Goal: Task Accomplishment & Management: Use online tool/utility

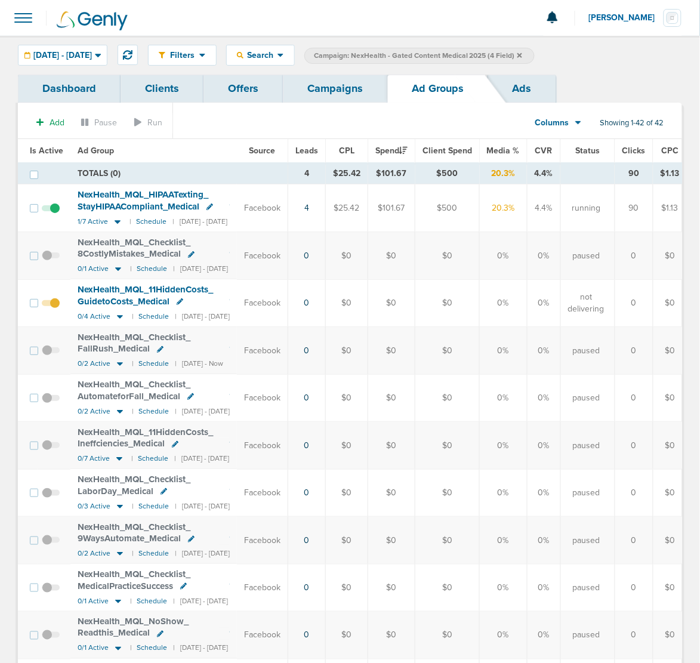
click at [522, 53] on icon at bounding box center [520, 55] width 5 height 7
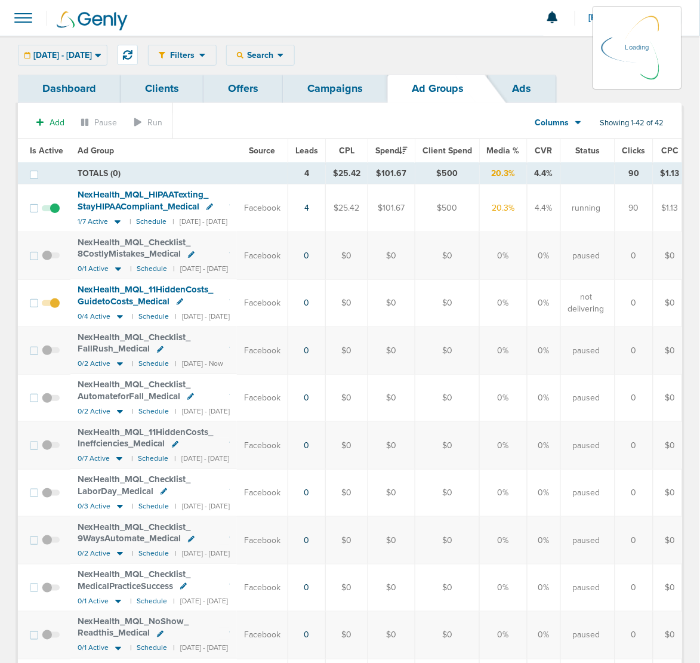
click at [329, 88] on link "Campaigns" at bounding box center [335, 89] width 104 height 28
click at [336, 90] on link "Campaigns" at bounding box center [335, 89] width 104 height 28
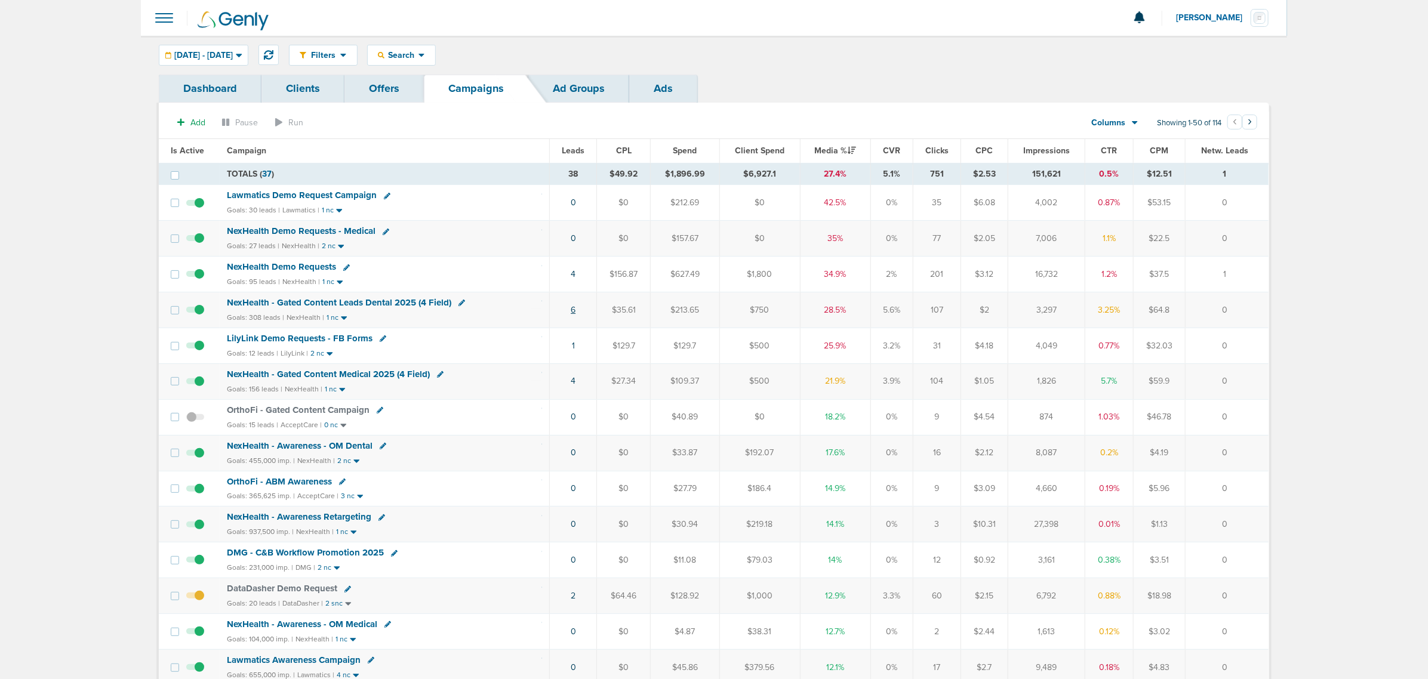
click at [572, 312] on link "6" at bounding box center [573, 310] width 5 height 10
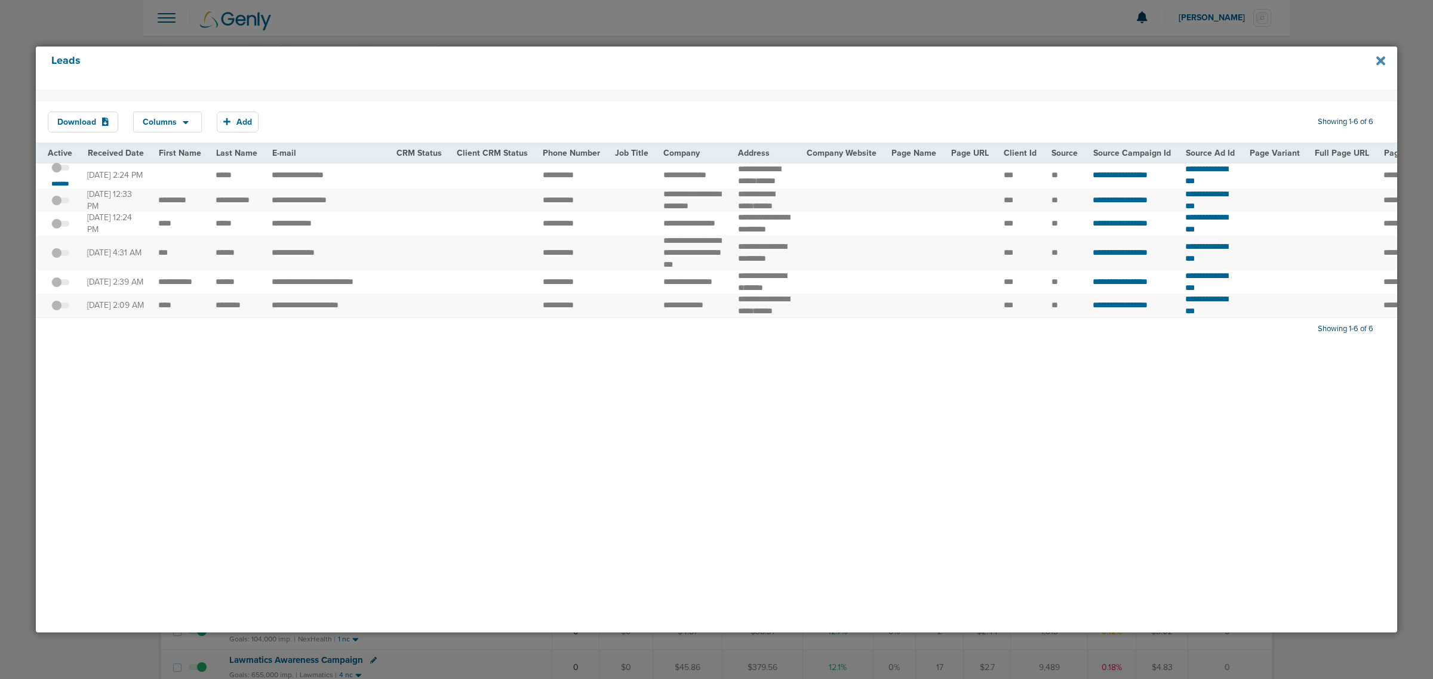
click at [700, 59] on icon at bounding box center [1380, 60] width 9 height 9
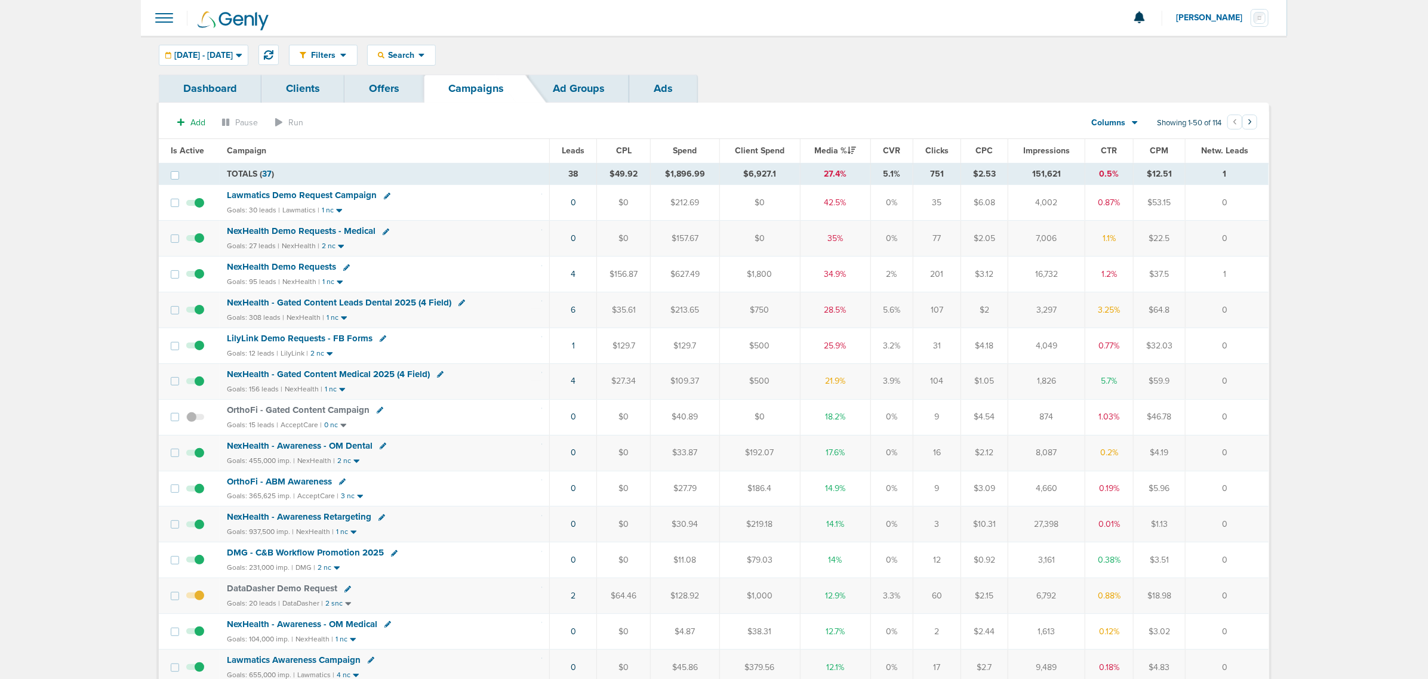
drag, startPoint x: 1247, startPoint y: 395, endPoint x: 380, endPoint y: 392, distance: 866.4
click at [390, 399] on tr "NexHealth - Gated Content Medical 2025 (4 Field) Goals: 156 leads | NexHealth |…" at bounding box center [714, 382] width 1110 height 36
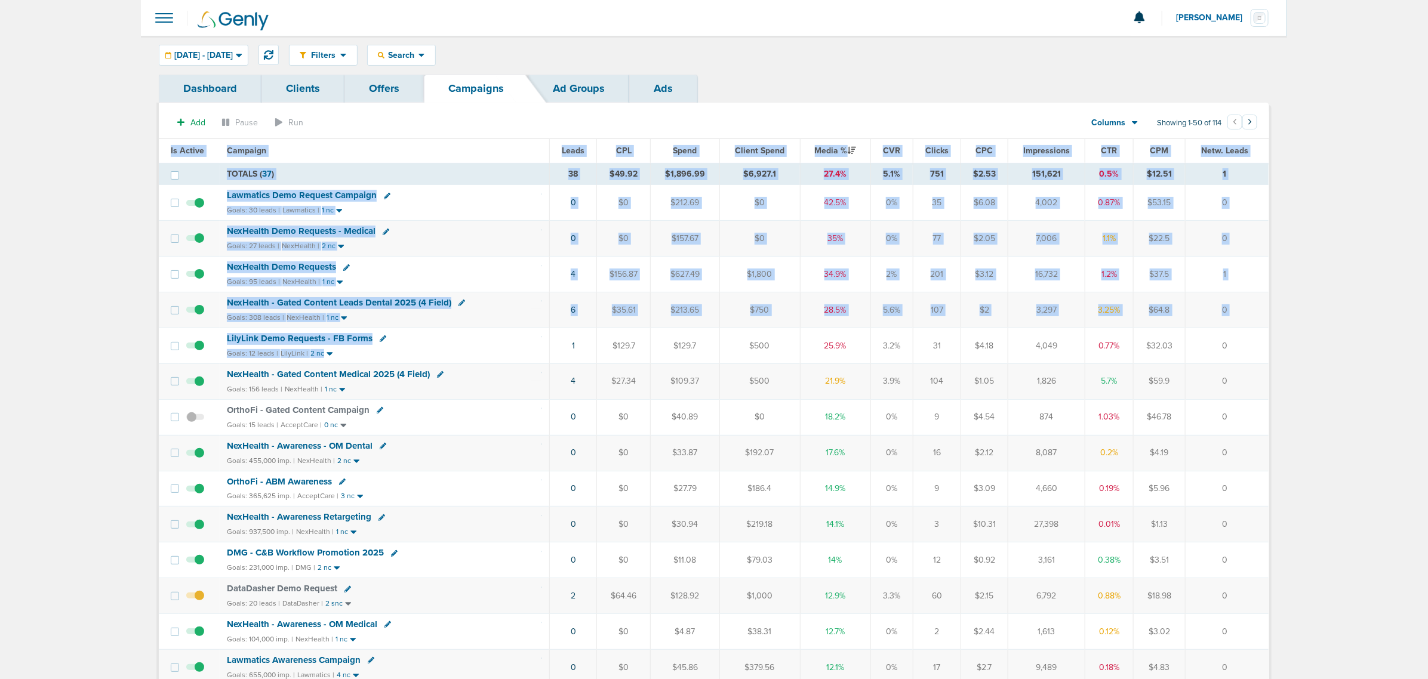
drag, startPoint x: 316, startPoint y: 311, endPoint x: 127, endPoint y: 155, distance: 245.6
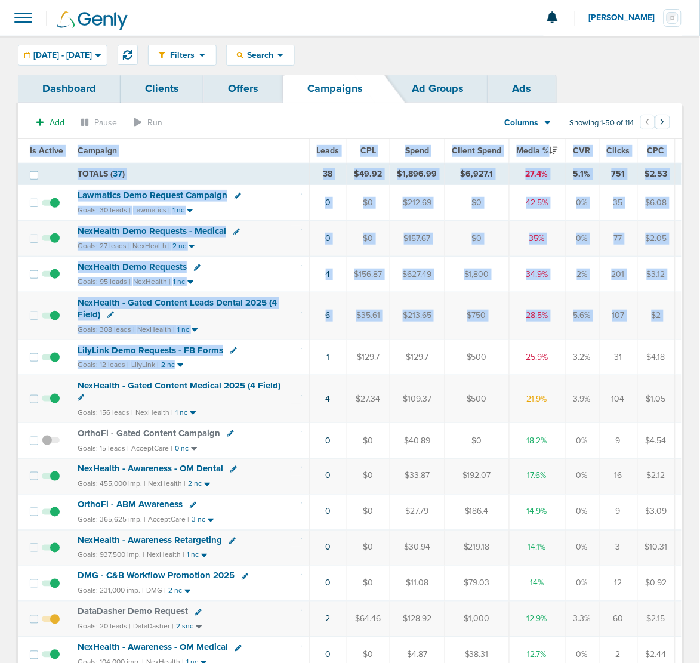
click at [257, 146] on th "Campaign" at bounding box center [189, 151] width 239 height 24
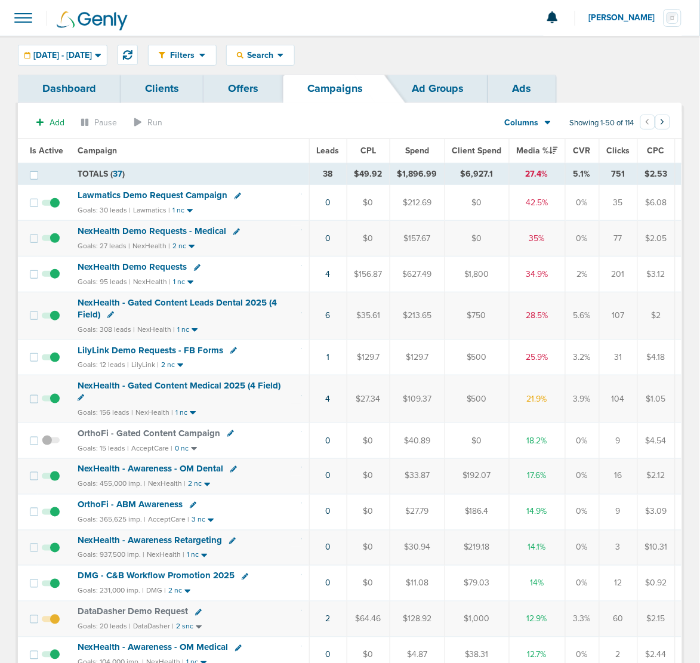
click at [272, 139] on section "Add Pause Run Columns Media Stats Sales Performance Custom Showing 1-50 of 114 …" at bounding box center [350, 125] width 665 height 27
click at [138, 60] on button at bounding box center [128, 55] width 20 height 20
click at [169, 388] on span "NexHealth - Gated Content Medical 2025 (4 Field)" at bounding box center [179, 385] width 203 height 11
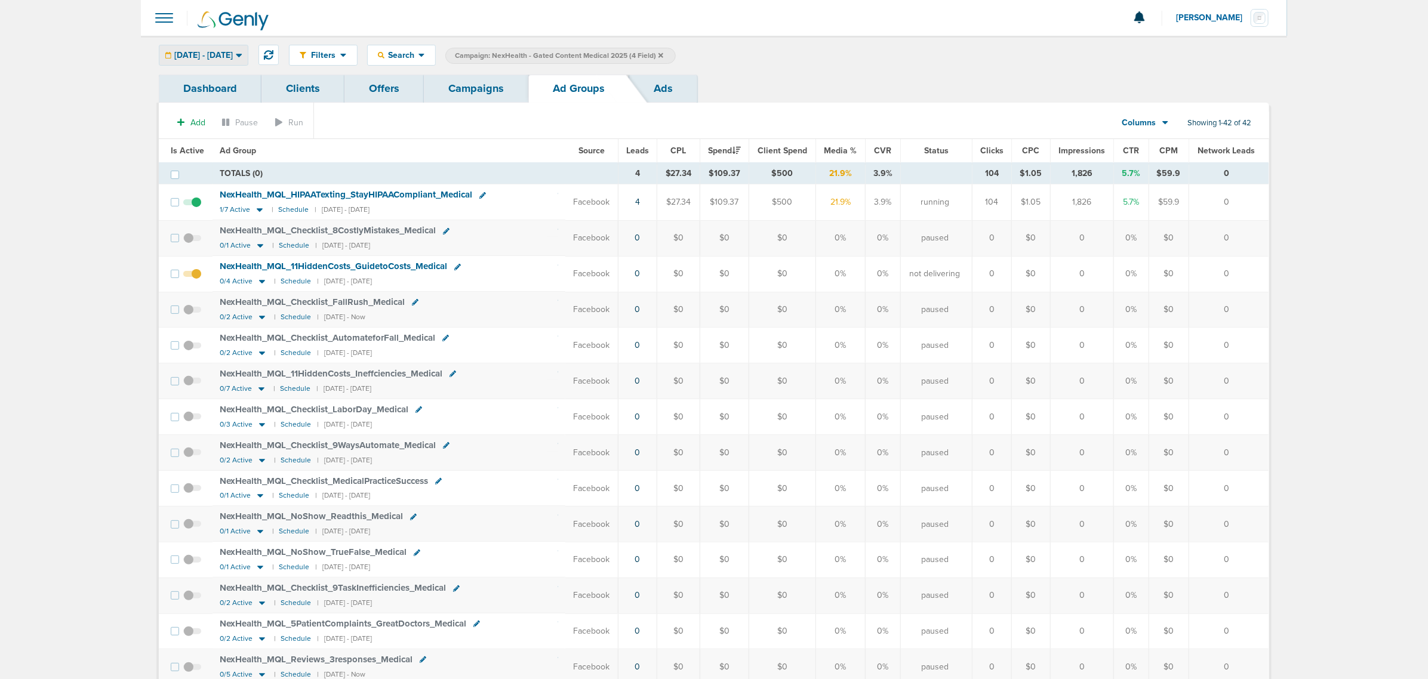
click at [233, 57] on span "[DATE] - [DATE]" at bounding box center [203, 55] width 59 height 8
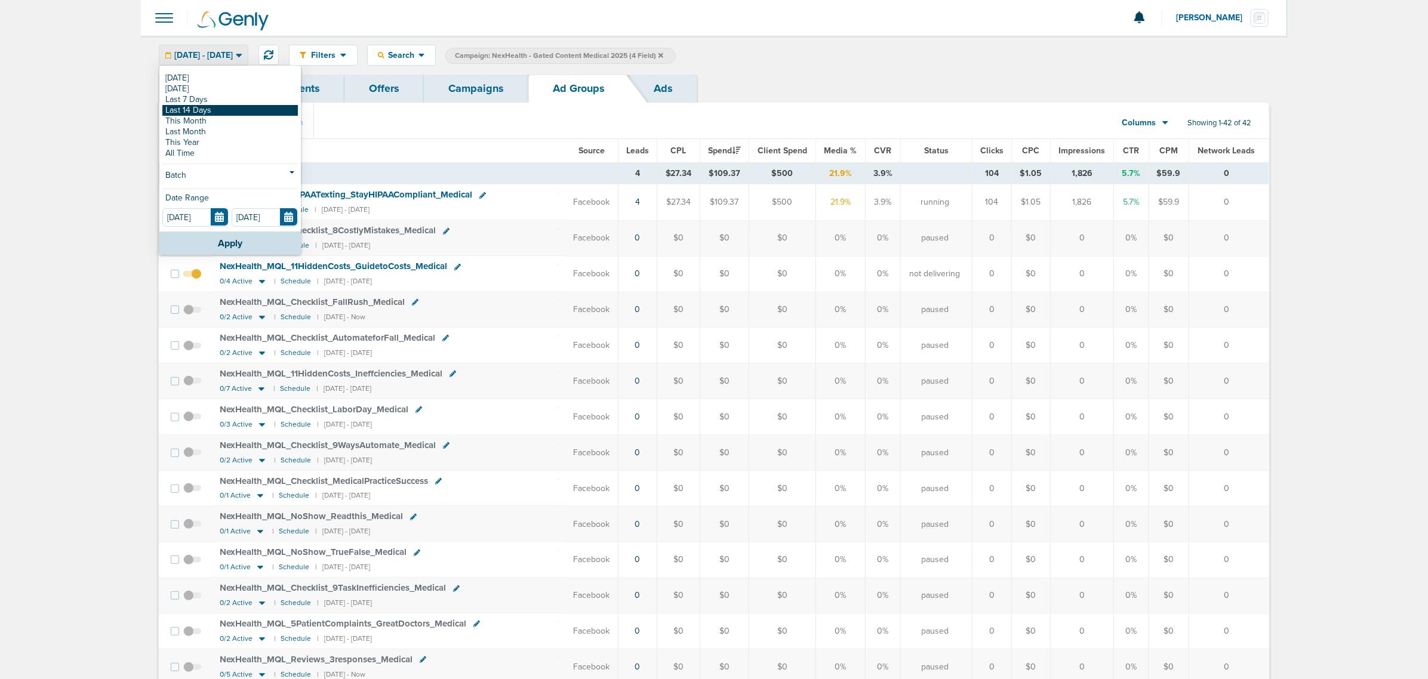
click at [230, 109] on link "Last 14 Days" at bounding box center [230, 110] width 136 height 11
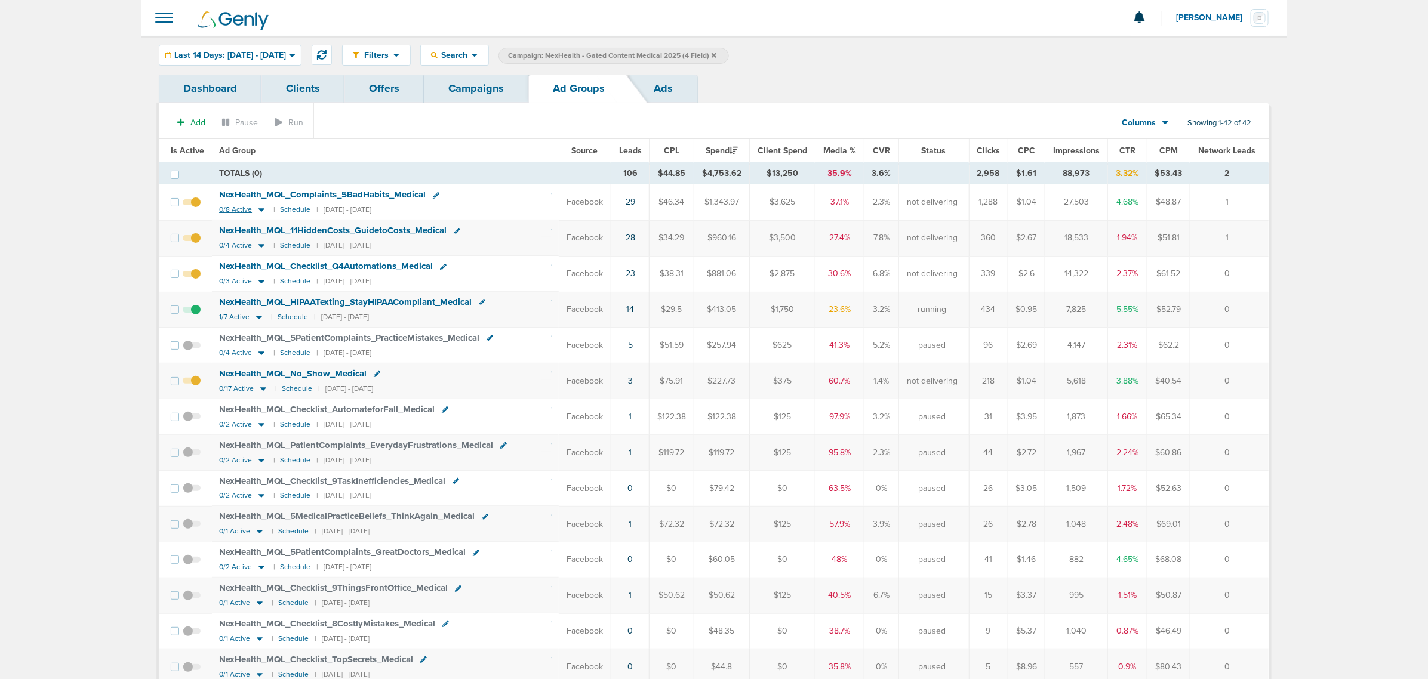
click at [259, 211] on icon at bounding box center [262, 211] width 6 height 4
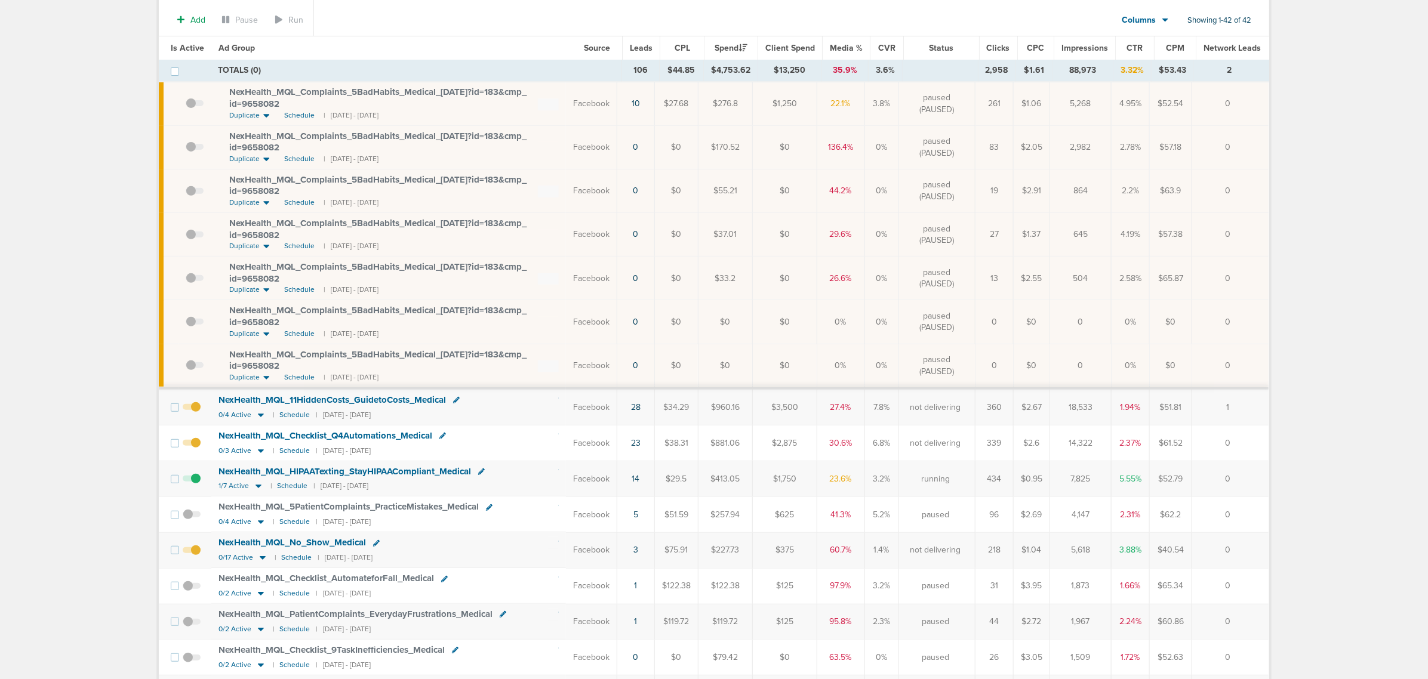
scroll to position [224, 0]
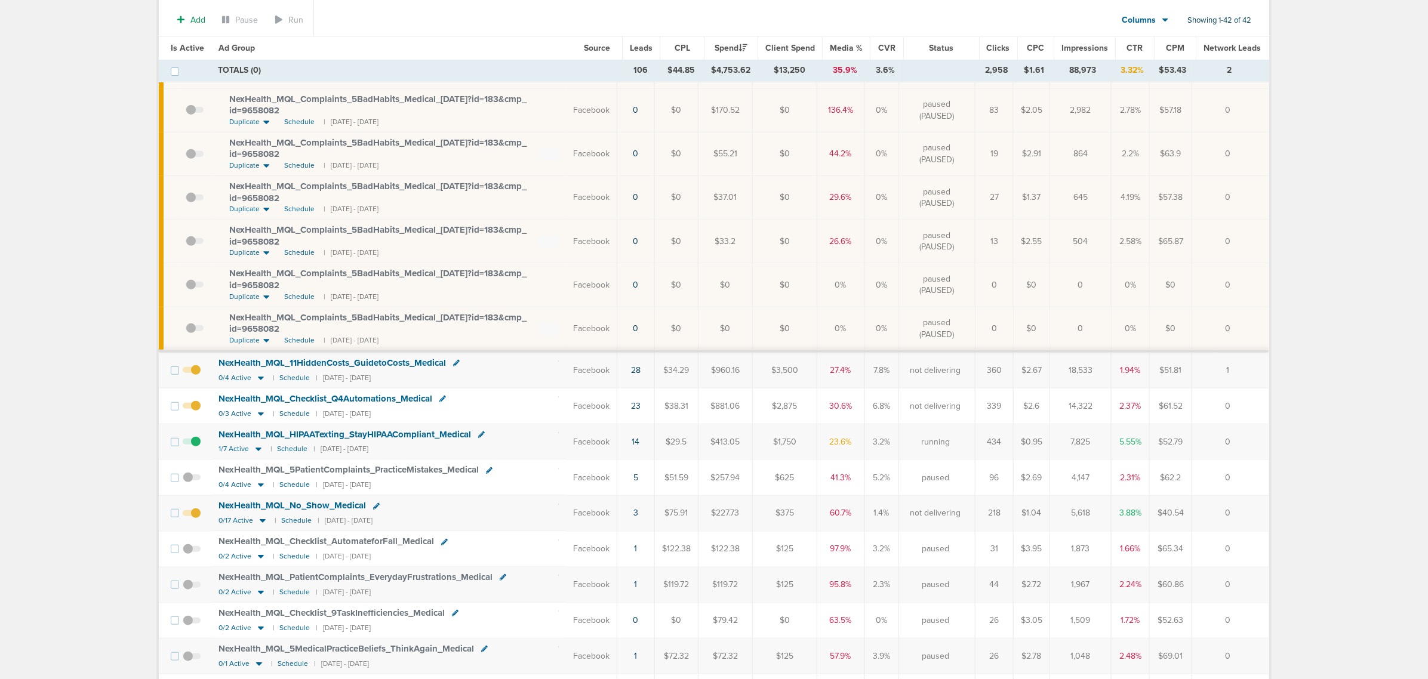
click at [195, 412] on span at bounding box center [192, 412] width 18 height 0
click at [192, 409] on input "checkbox" at bounding box center [192, 409] width 0 height 0
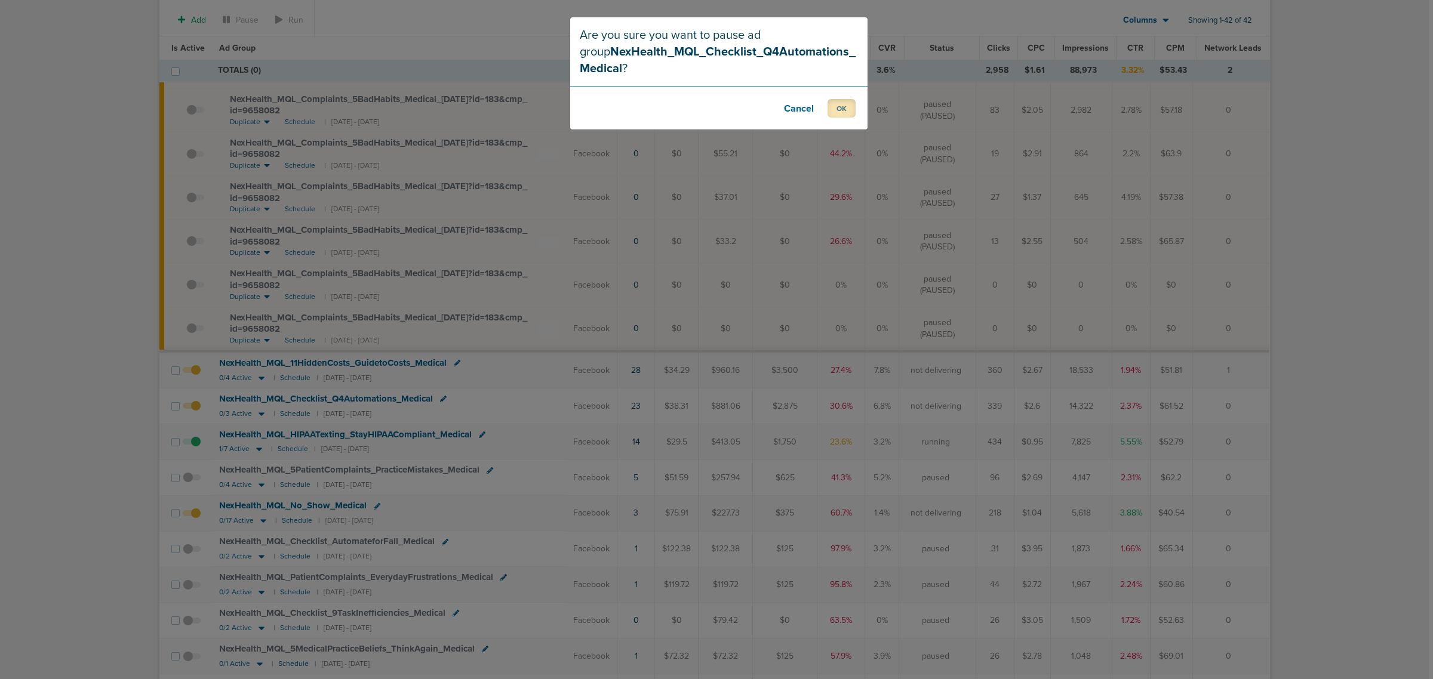
click at [700, 110] on button "OK" at bounding box center [842, 108] width 28 height 19
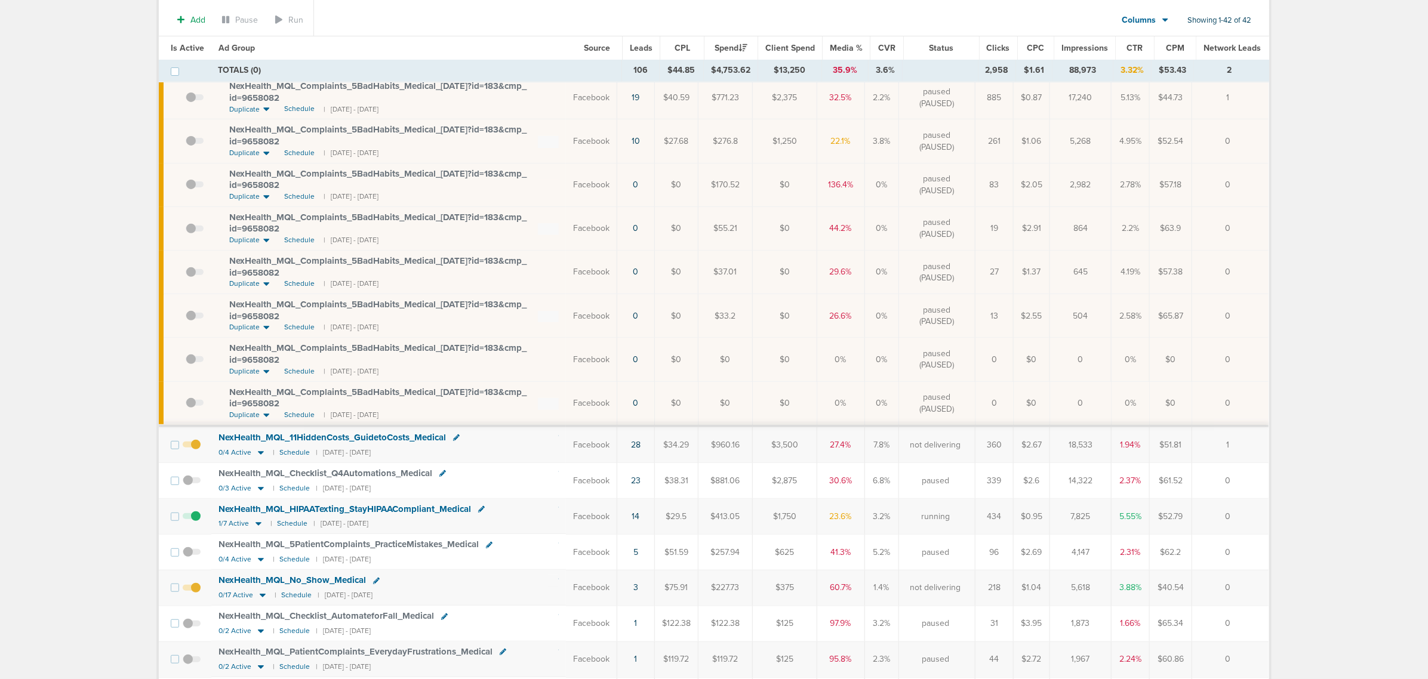
scroll to position [0, 0]
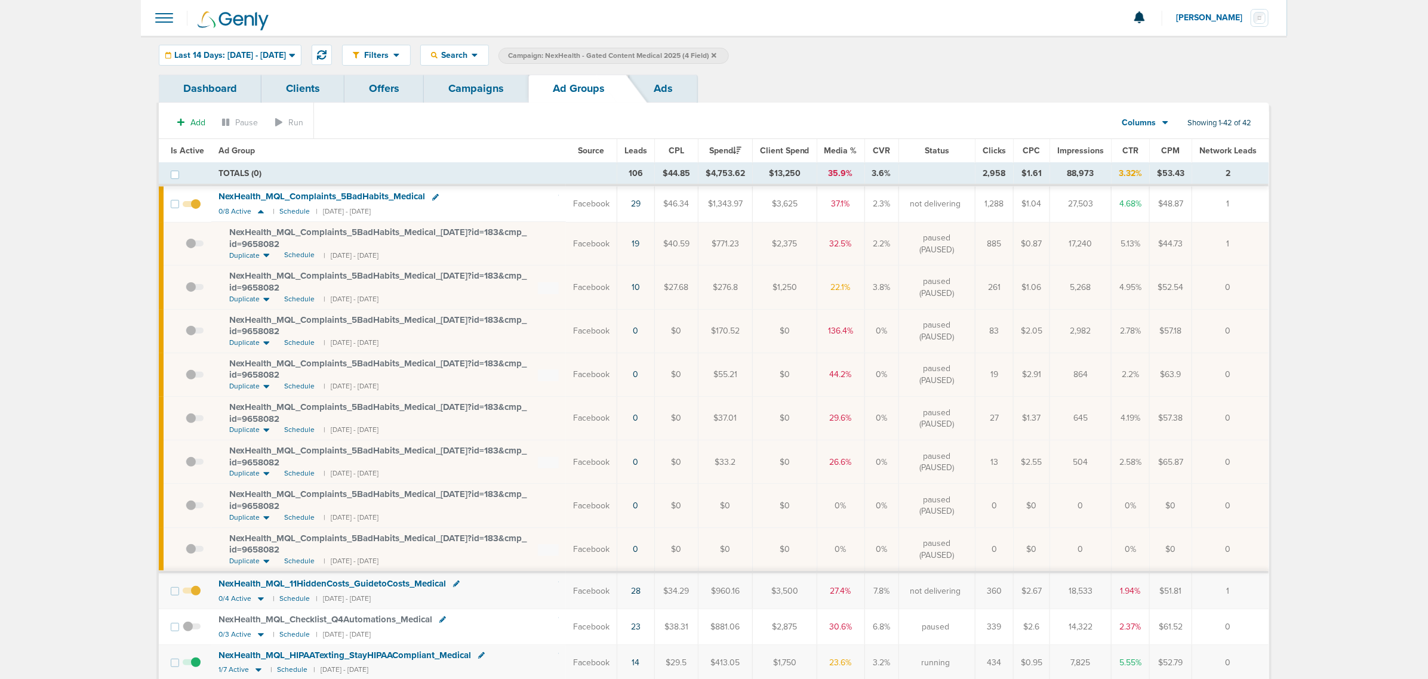
click at [472, 88] on link "Campaigns" at bounding box center [476, 89] width 104 height 28
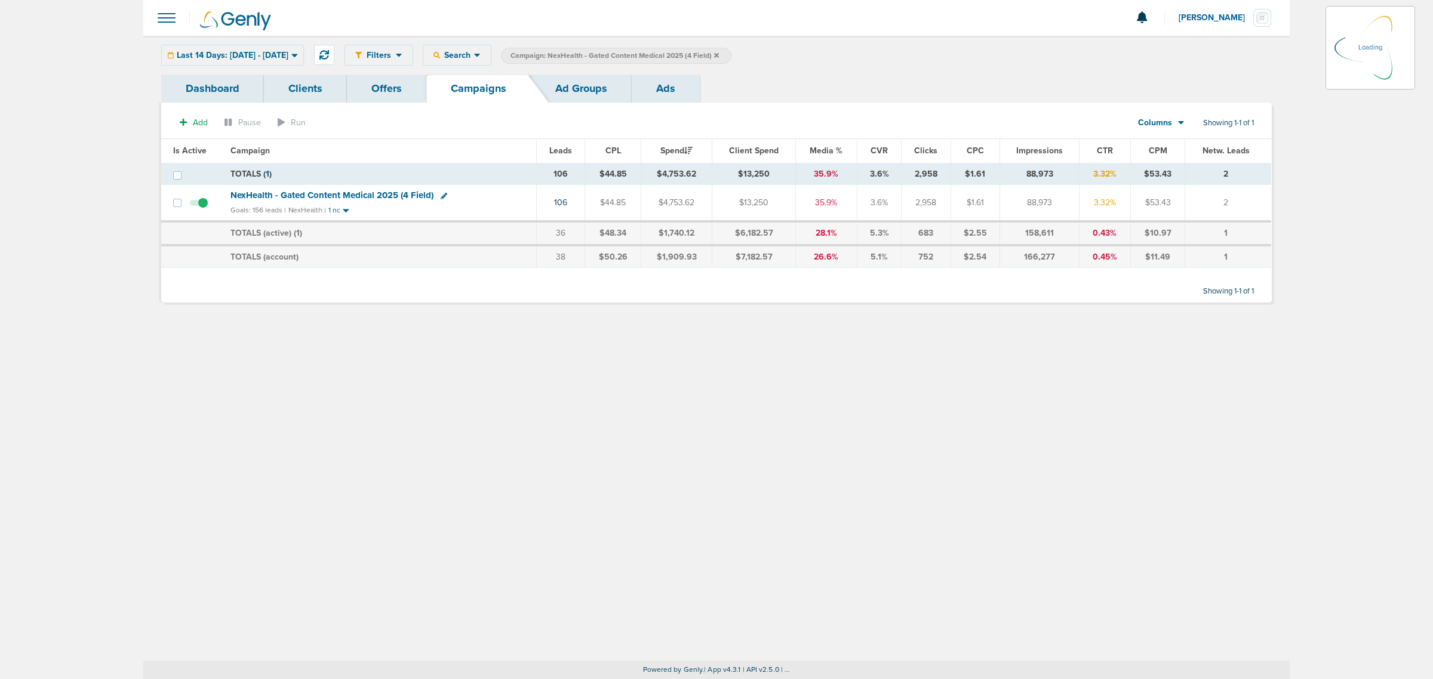
click at [700, 54] on icon at bounding box center [716, 55] width 5 height 5
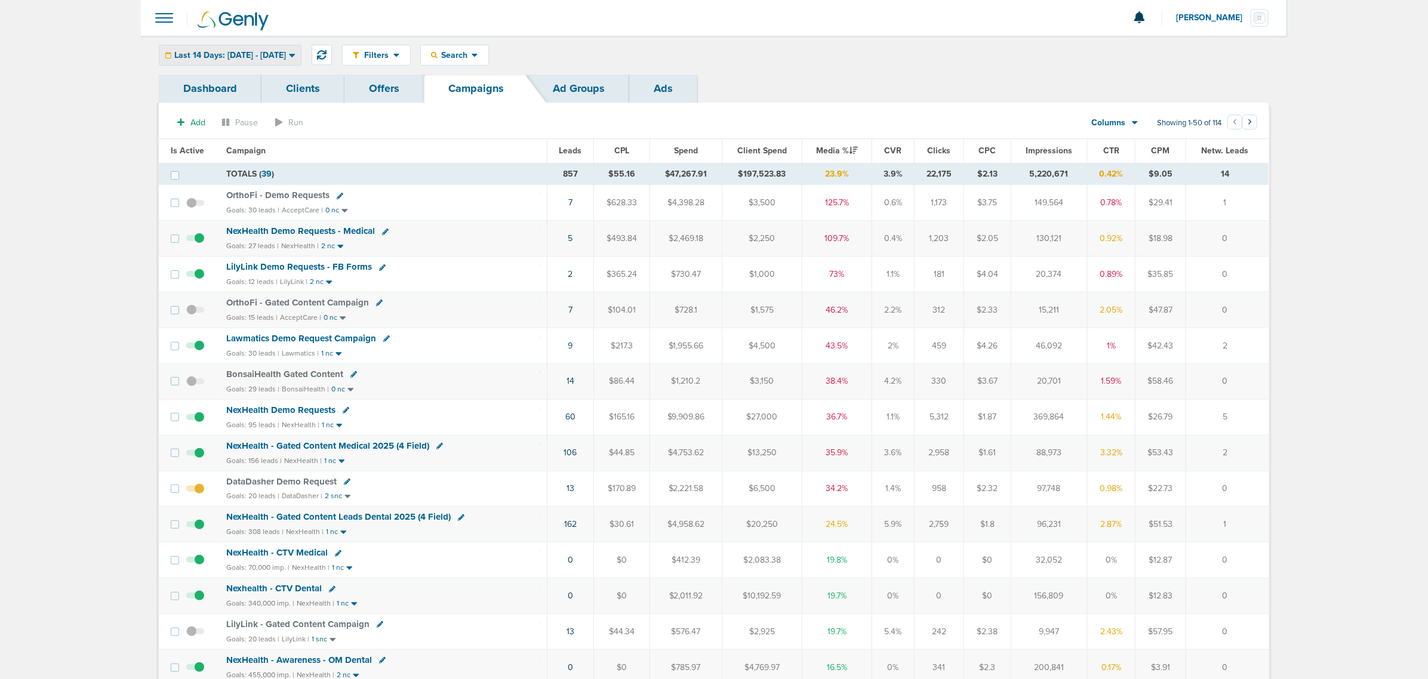
click at [222, 45] on div "Last 14 Days: 09.24.2025 - 10.08.2025 Today Yesterday Last 7 Days Last 14 Days …" at bounding box center [230, 55] width 143 height 21
click at [224, 57] on span "Last 14 Days: 09.24.2025 - 10.08.2025" at bounding box center [230, 55] width 112 height 8
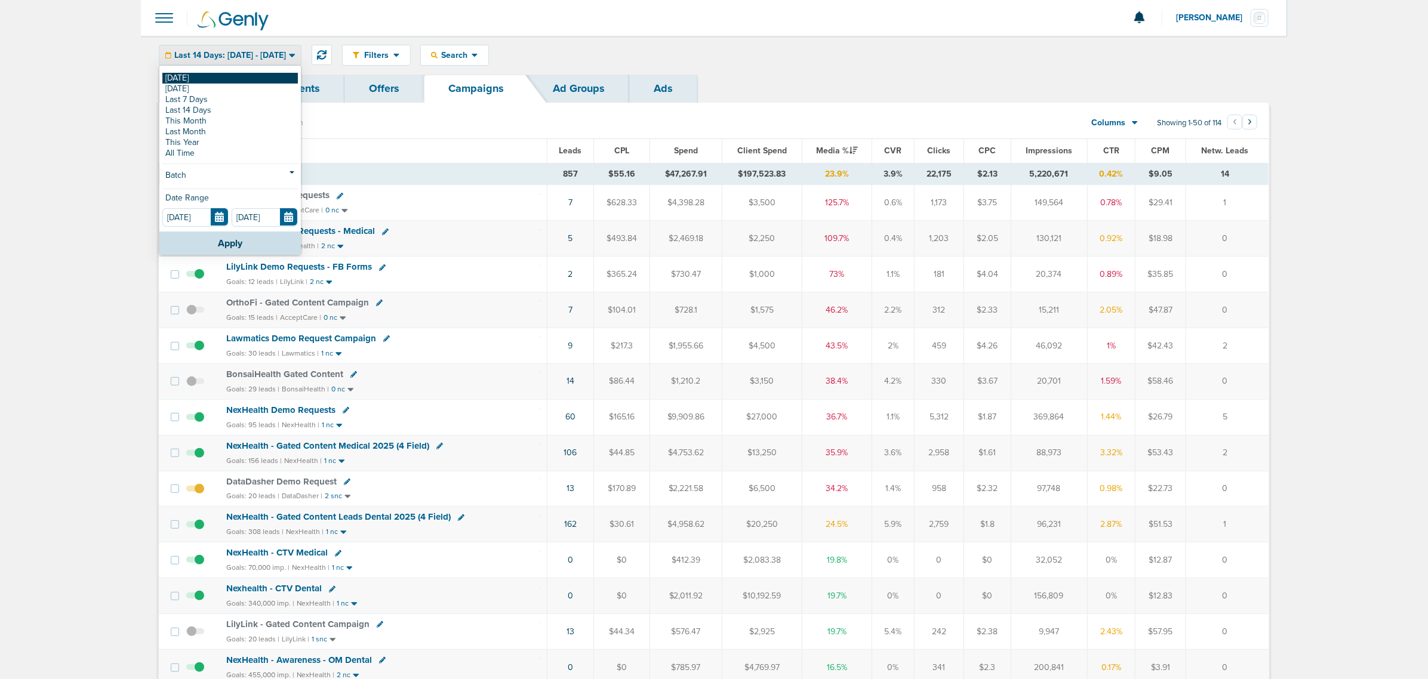
click at [198, 79] on link "[DATE]" at bounding box center [230, 78] width 136 height 11
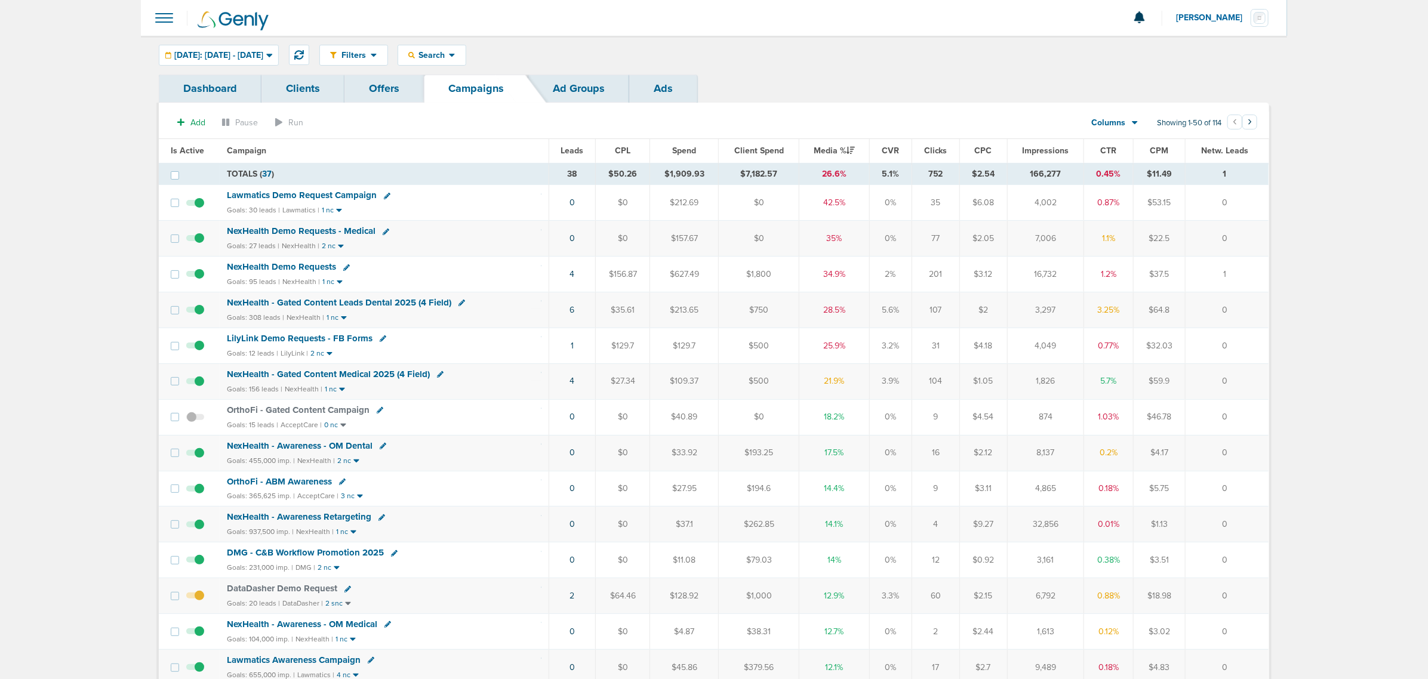
click at [367, 303] on span "NexHealth - Gated Content Leads Dental 2025 (4 Field)" at bounding box center [339, 302] width 225 height 11
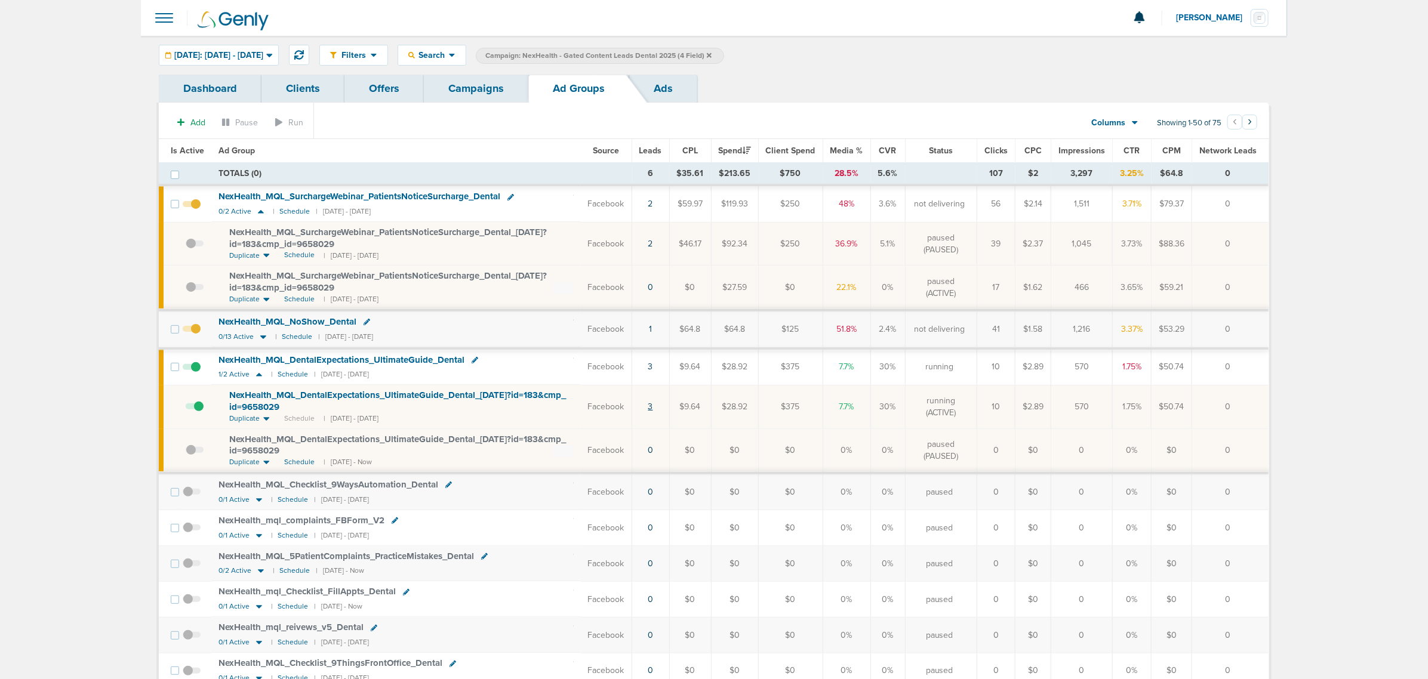
click at [651, 410] on link "3" at bounding box center [650, 407] width 5 height 10
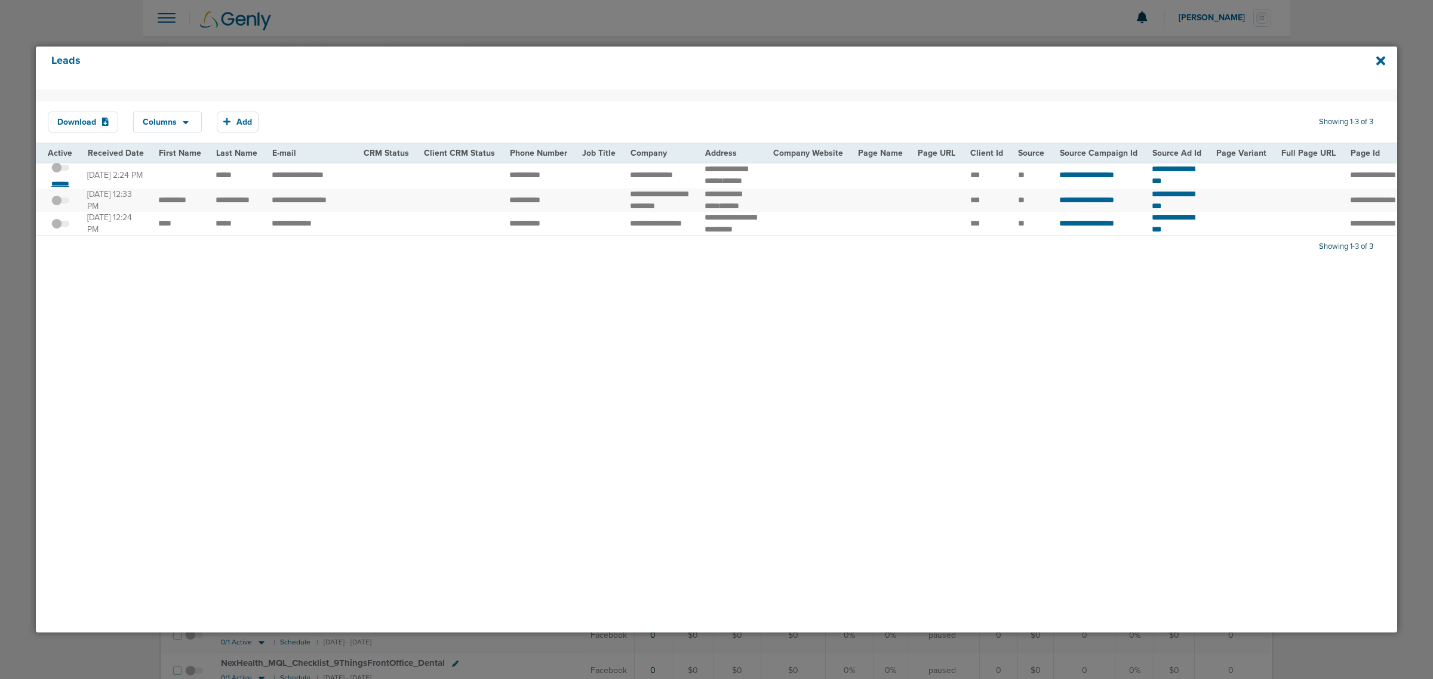
click at [67, 188] on small "*******" at bounding box center [60, 184] width 25 height 10
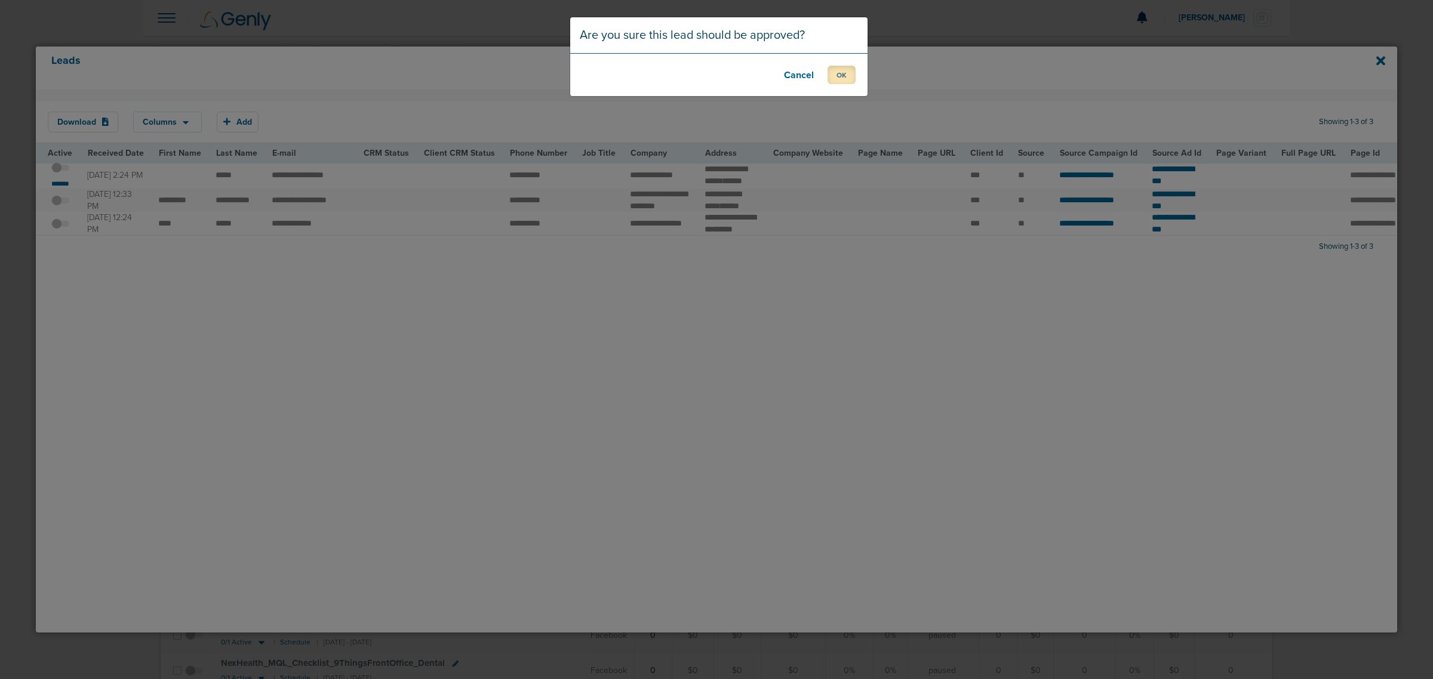
click at [700, 75] on button "OK" at bounding box center [842, 75] width 28 height 19
click at [700, 76] on footer "OK" at bounding box center [718, 74] width 297 height 43
click at [700, 75] on button "OK" at bounding box center [842, 75] width 28 height 19
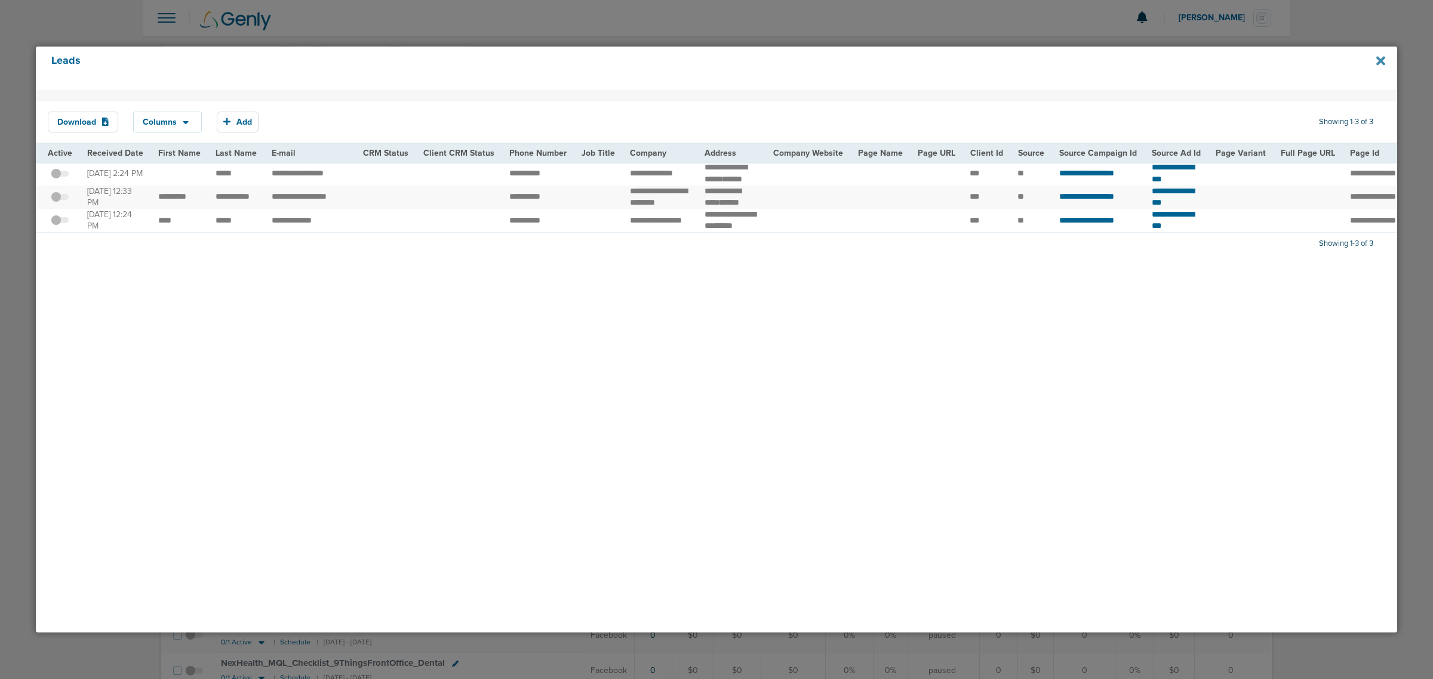
click at [700, 61] on icon at bounding box center [1380, 60] width 9 height 13
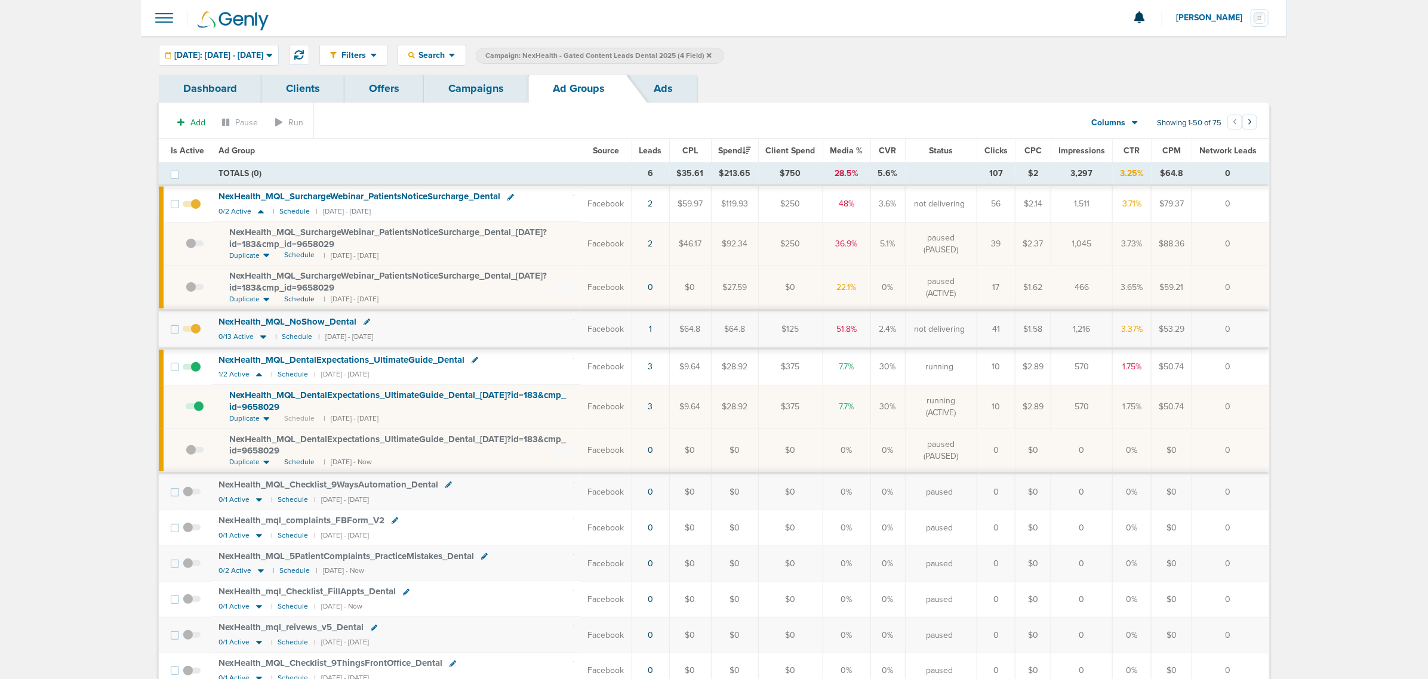
click at [497, 81] on link "Campaigns" at bounding box center [476, 89] width 104 height 28
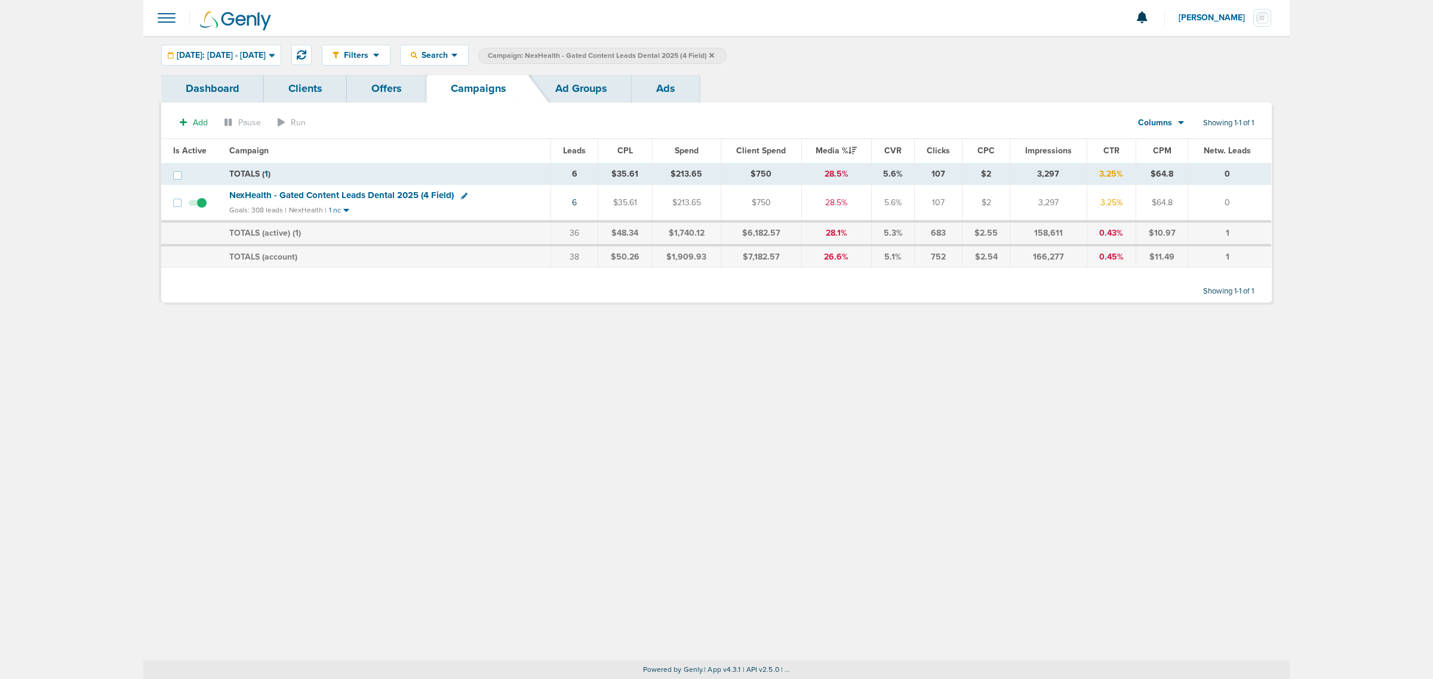
click at [700, 54] on icon at bounding box center [711, 55] width 5 height 5
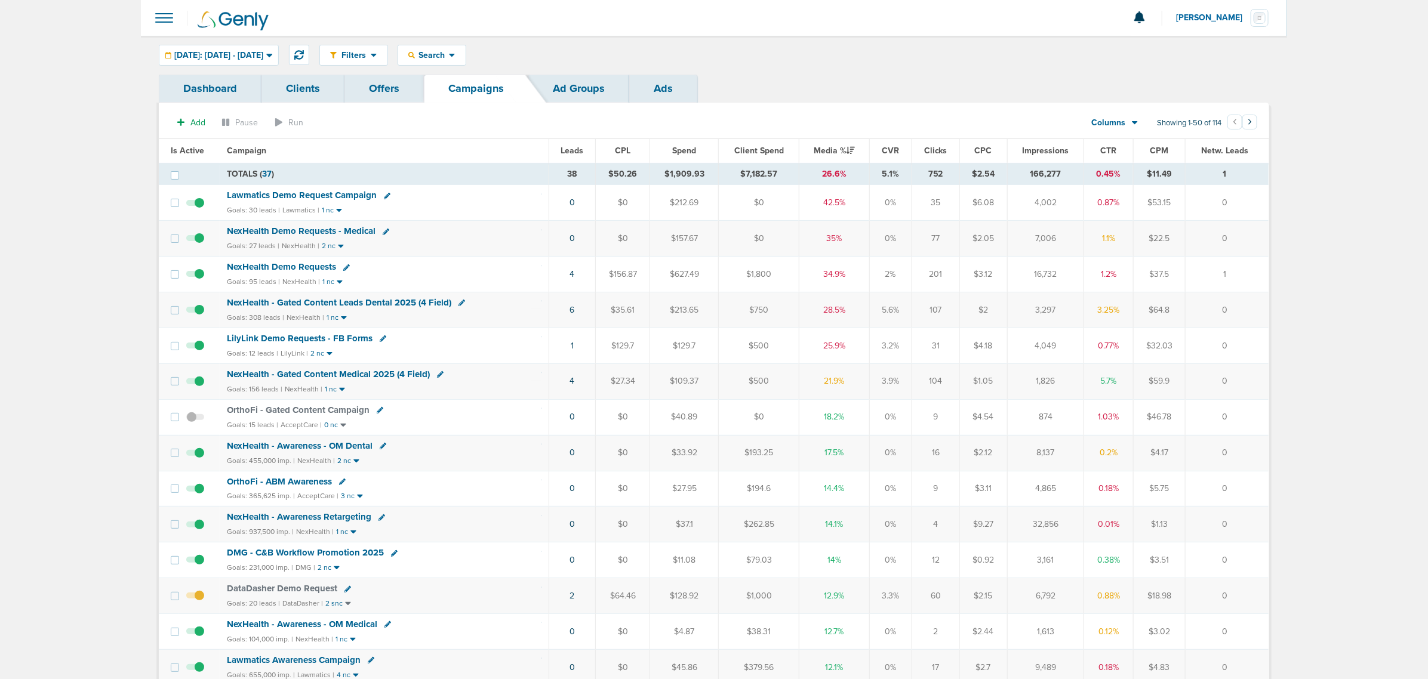
click at [294, 270] on span "NexHealth Demo Requests" at bounding box center [281, 267] width 109 height 11
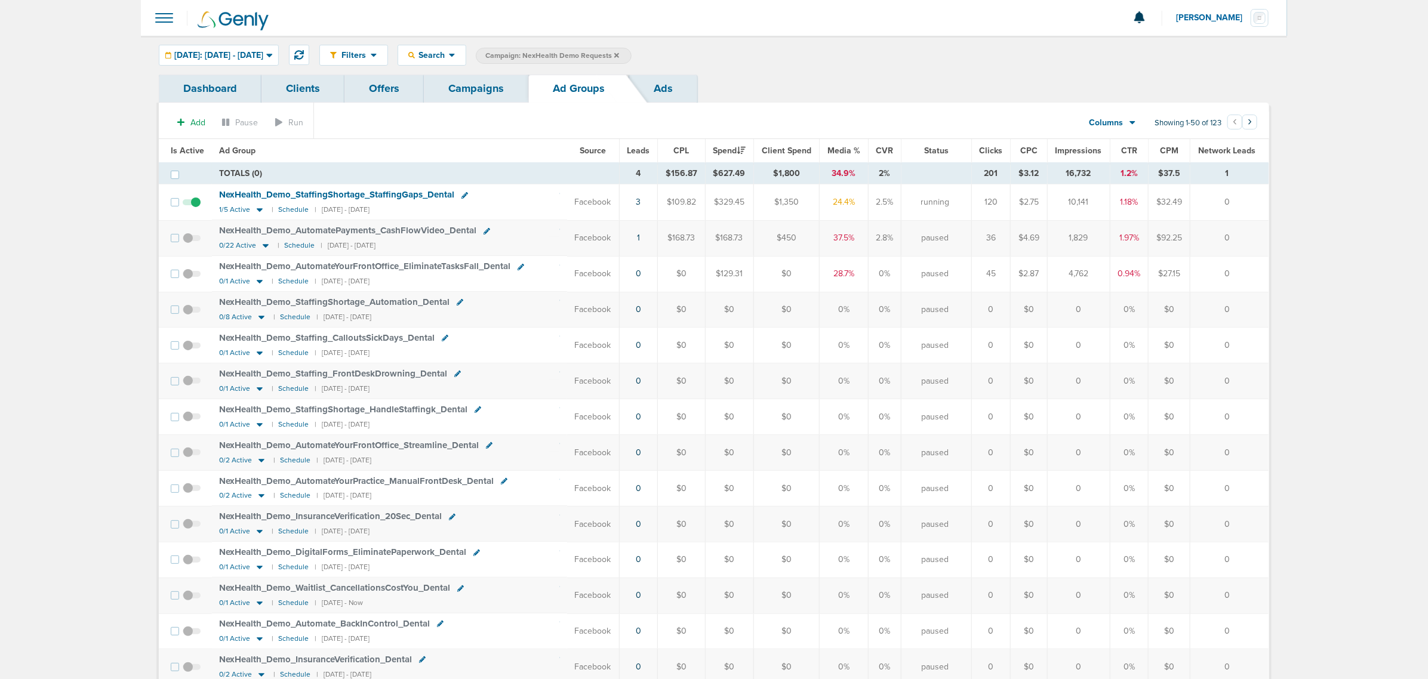
click at [455, 99] on link "Campaigns" at bounding box center [476, 89] width 104 height 28
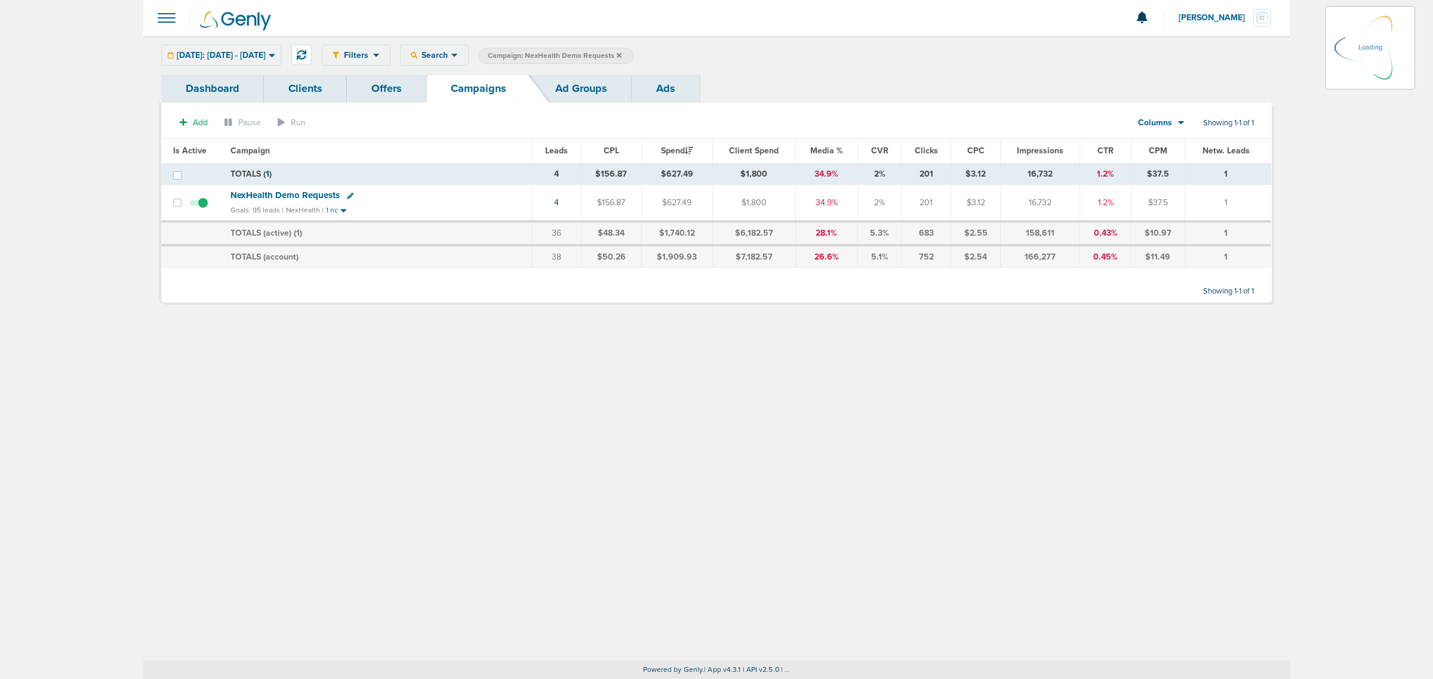
click at [622, 55] on icon at bounding box center [619, 55] width 5 height 5
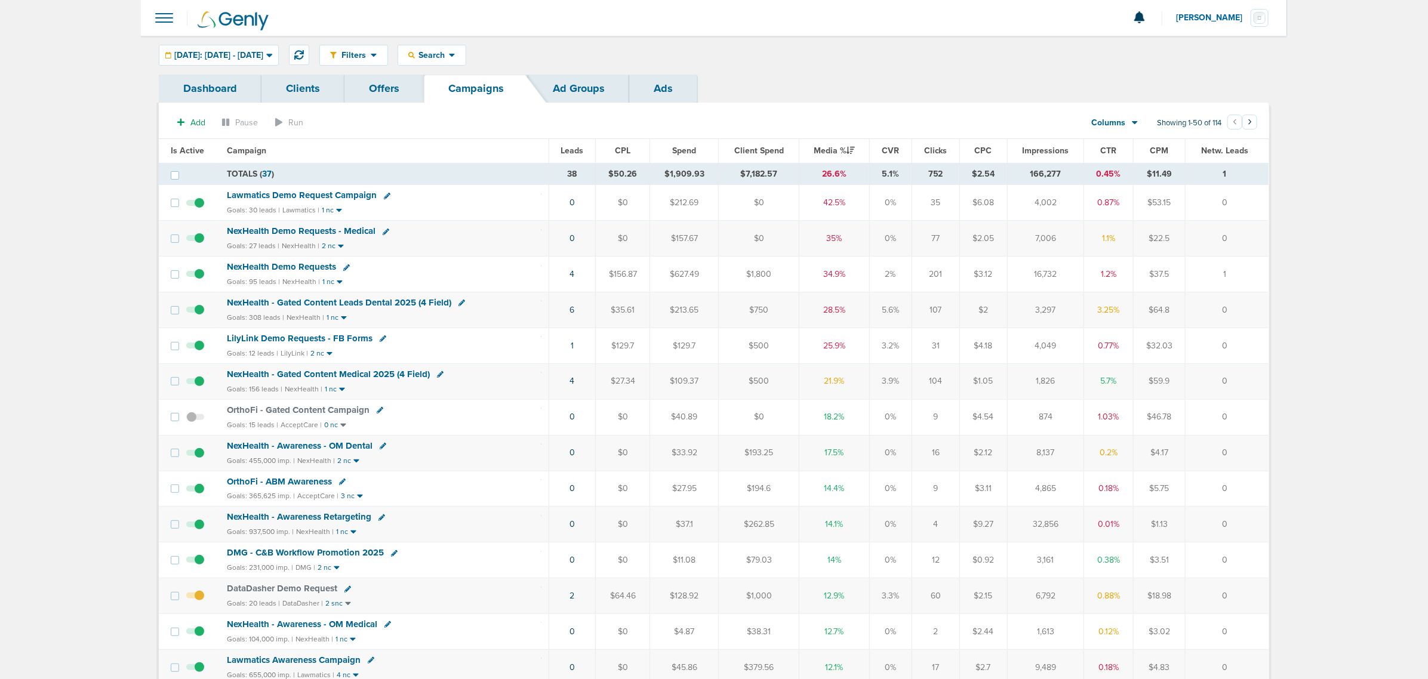
click at [369, 374] on span "NexHealth - Gated Content Medical 2025 (4 Field)" at bounding box center [328, 374] width 203 height 11
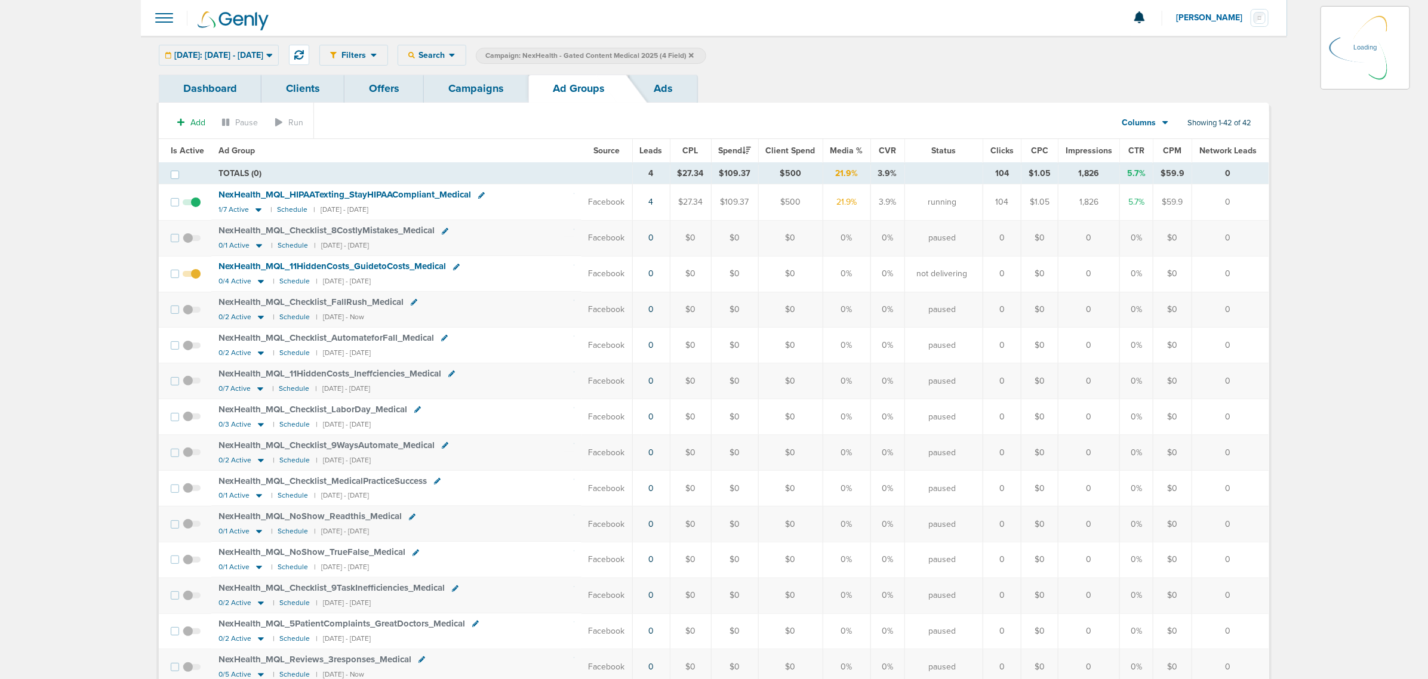
click at [279, 50] on div "Today: 10.08.2025 - 10.08.2025 Today Yesterday Last 7 Days Last 14 Days This Mo…" at bounding box center [219, 55] width 120 height 21
click at [263, 54] on span "Today: 10.08.2025 - 10.08.2025" at bounding box center [218, 55] width 89 height 8
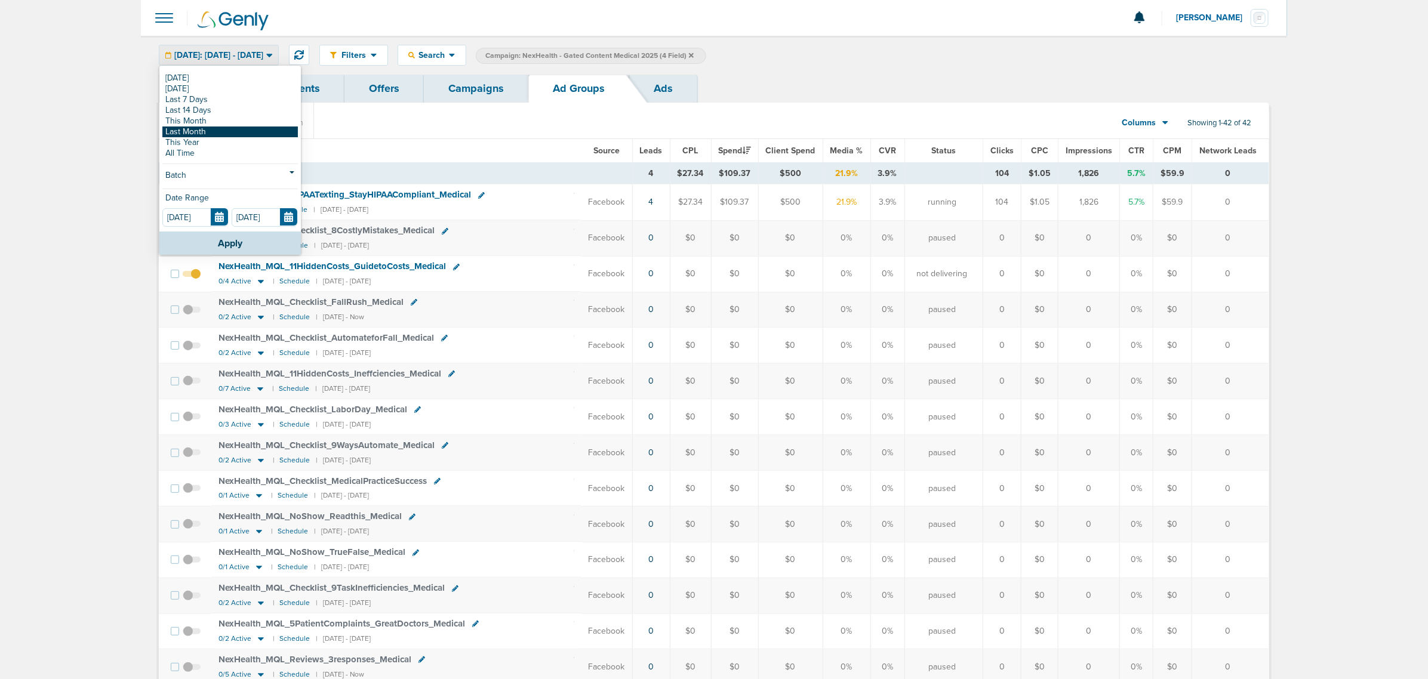
click at [236, 136] on link "Last Month" at bounding box center [230, 132] width 136 height 11
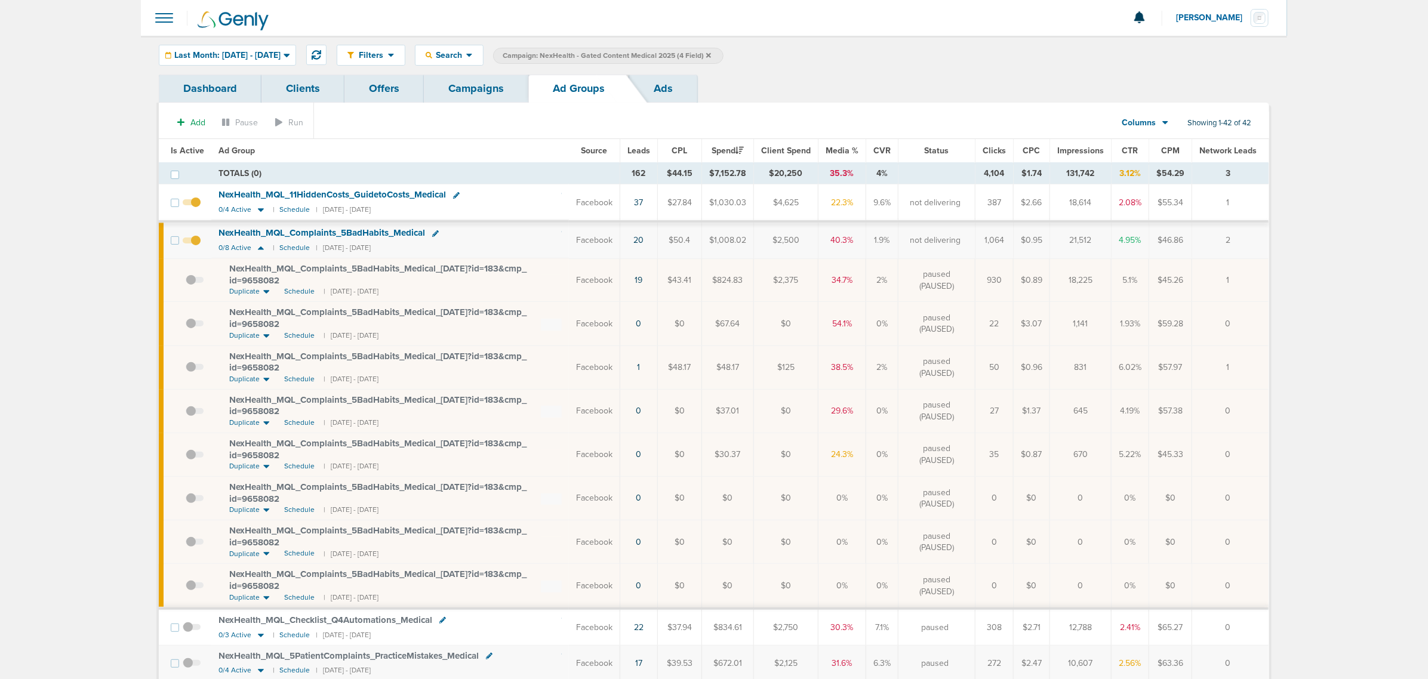
click at [481, 90] on link "Campaigns" at bounding box center [476, 89] width 104 height 28
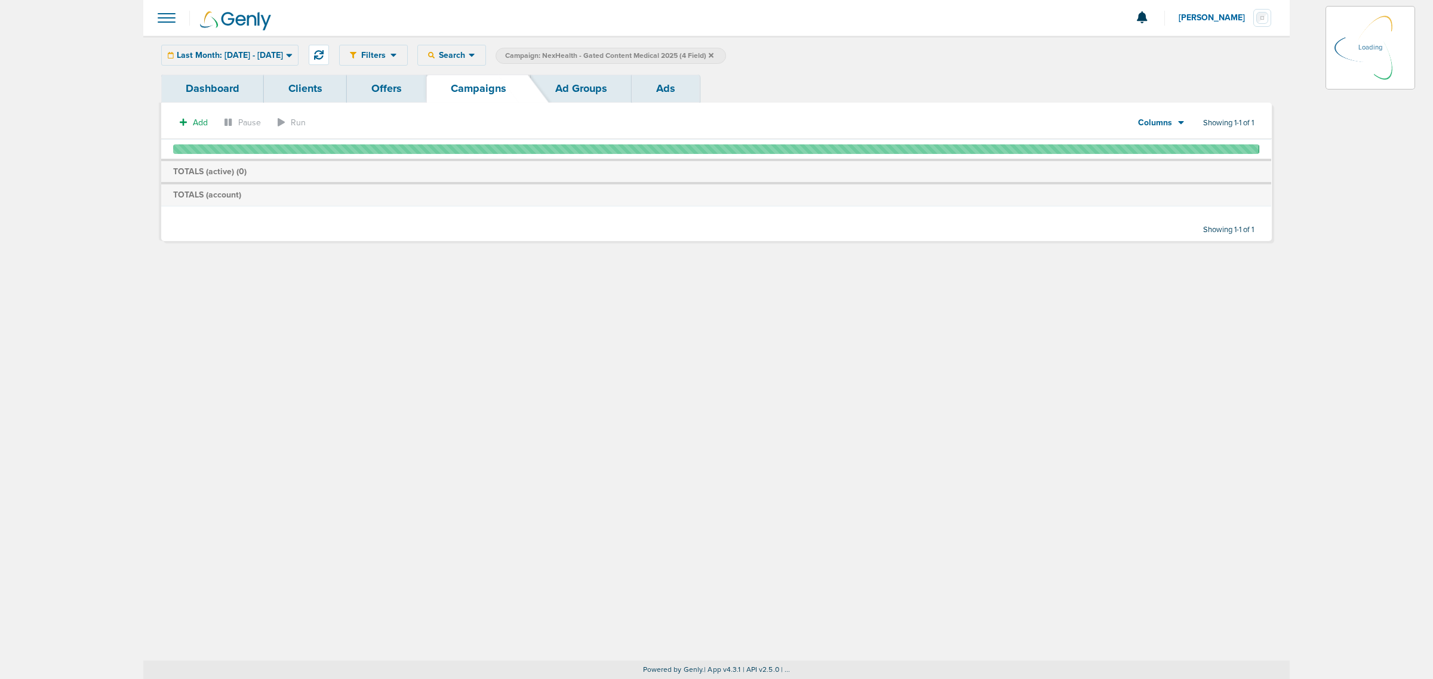
click at [700, 55] on icon at bounding box center [711, 55] width 5 height 5
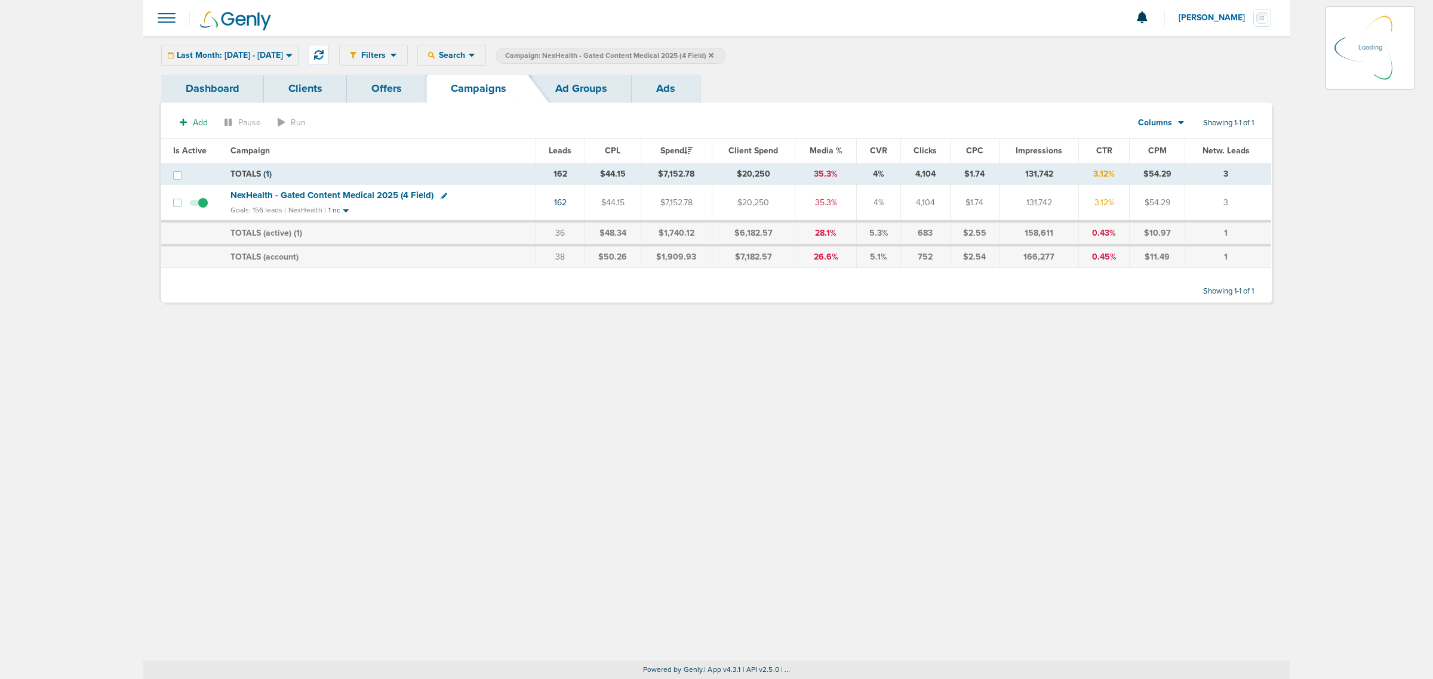
click at [700, 54] on icon at bounding box center [711, 55] width 5 height 5
click at [700, 54] on label "Campaign: NexHealth - Gated Content Medical 2025 (4 Field)" at bounding box center [611, 56] width 230 height 16
click at [700, 55] on icon at bounding box center [711, 55] width 5 height 5
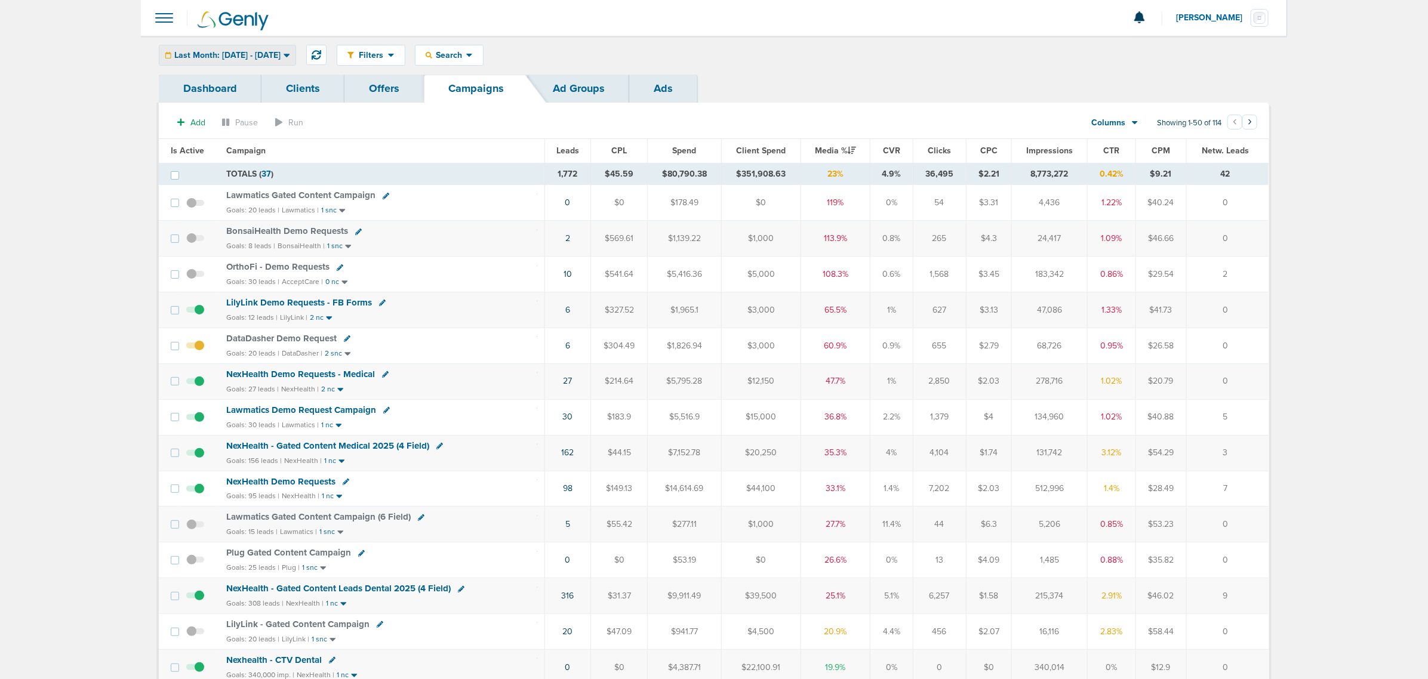
click at [242, 57] on span "Last Month: 09.01.2025 - 09.30.2025" at bounding box center [227, 55] width 106 height 8
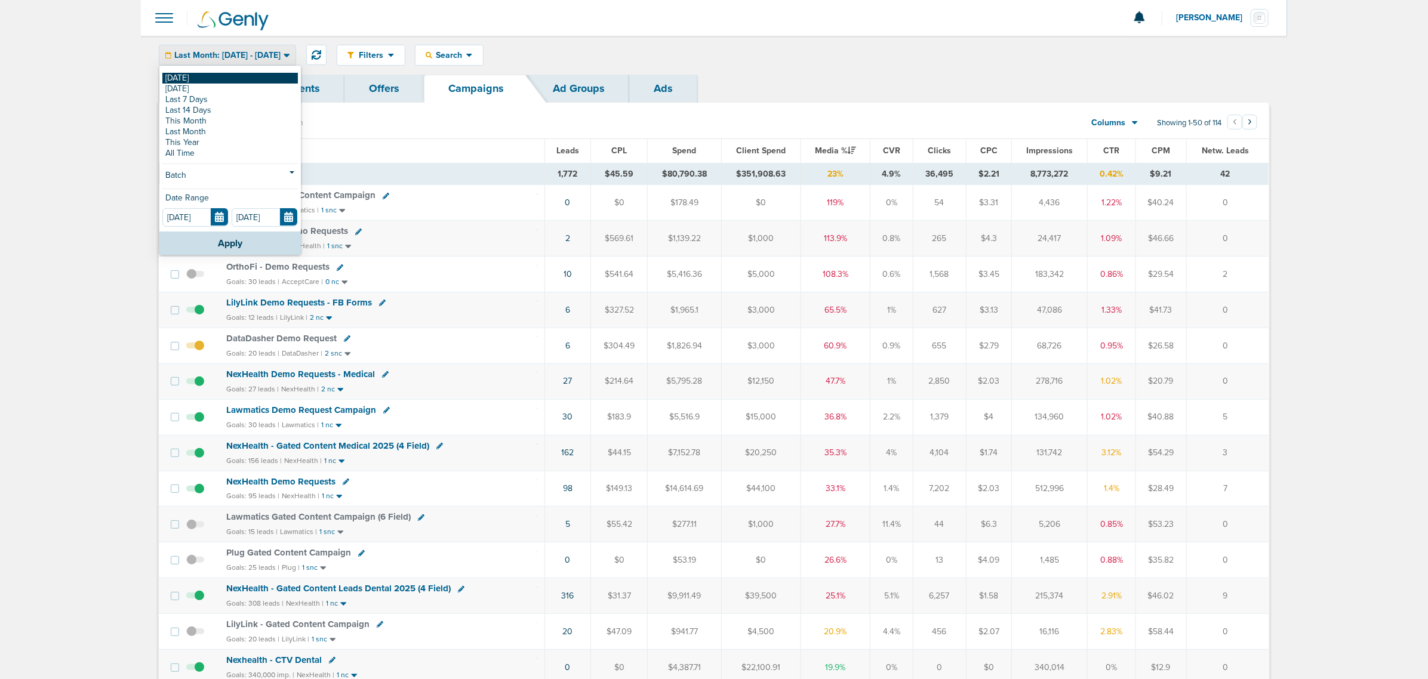
click at [247, 78] on link "[DATE]" at bounding box center [230, 78] width 136 height 11
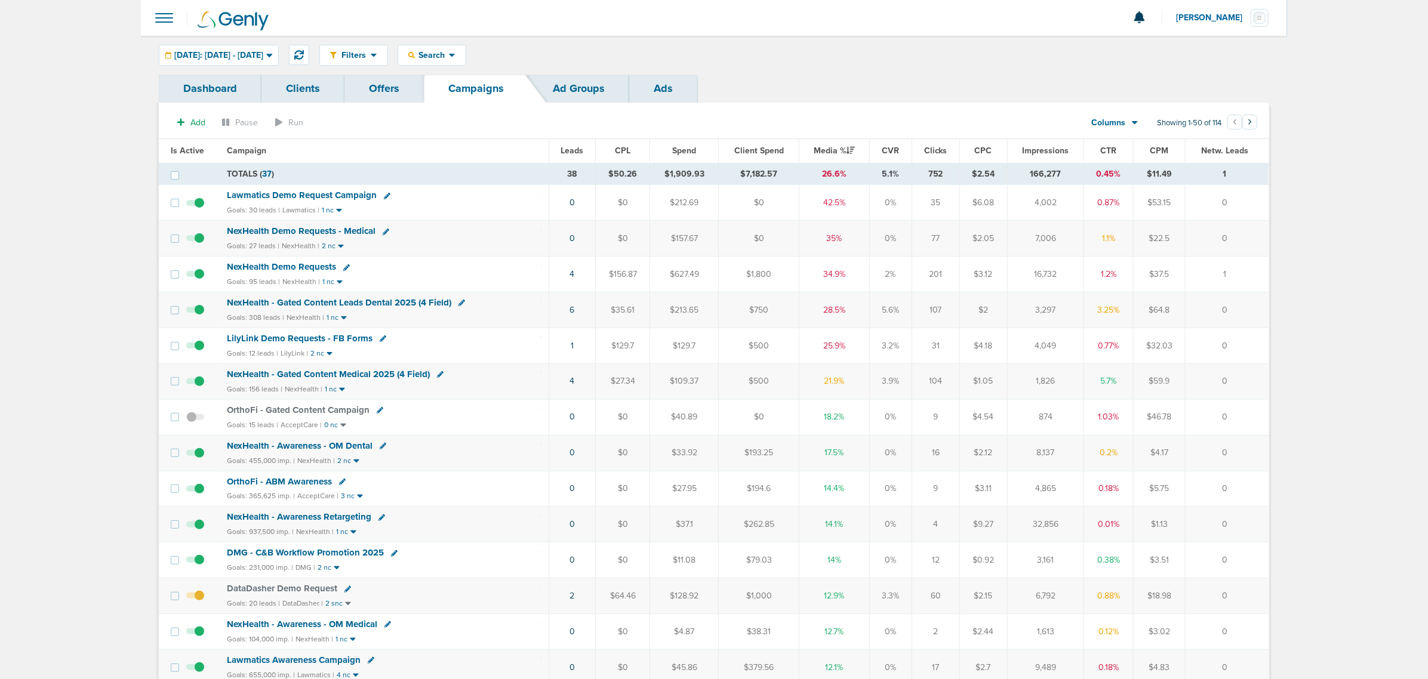
drag, startPoint x: 533, startPoint y: 349, endPoint x: 1225, endPoint y: 342, distance: 692.7
click at [700, 342] on tr "LilyLink Demo Requests - FB Forms Goals: 12 leads | LilyLink | 2 nc 1 $129.7 $1…" at bounding box center [714, 346] width 1110 height 36
click at [700, 342] on td "0" at bounding box center [1227, 346] width 83 height 36
click at [333, 342] on span "LilyLink Demo Requests - FB Forms" at bounding box center [300, 338] width 146 height 11
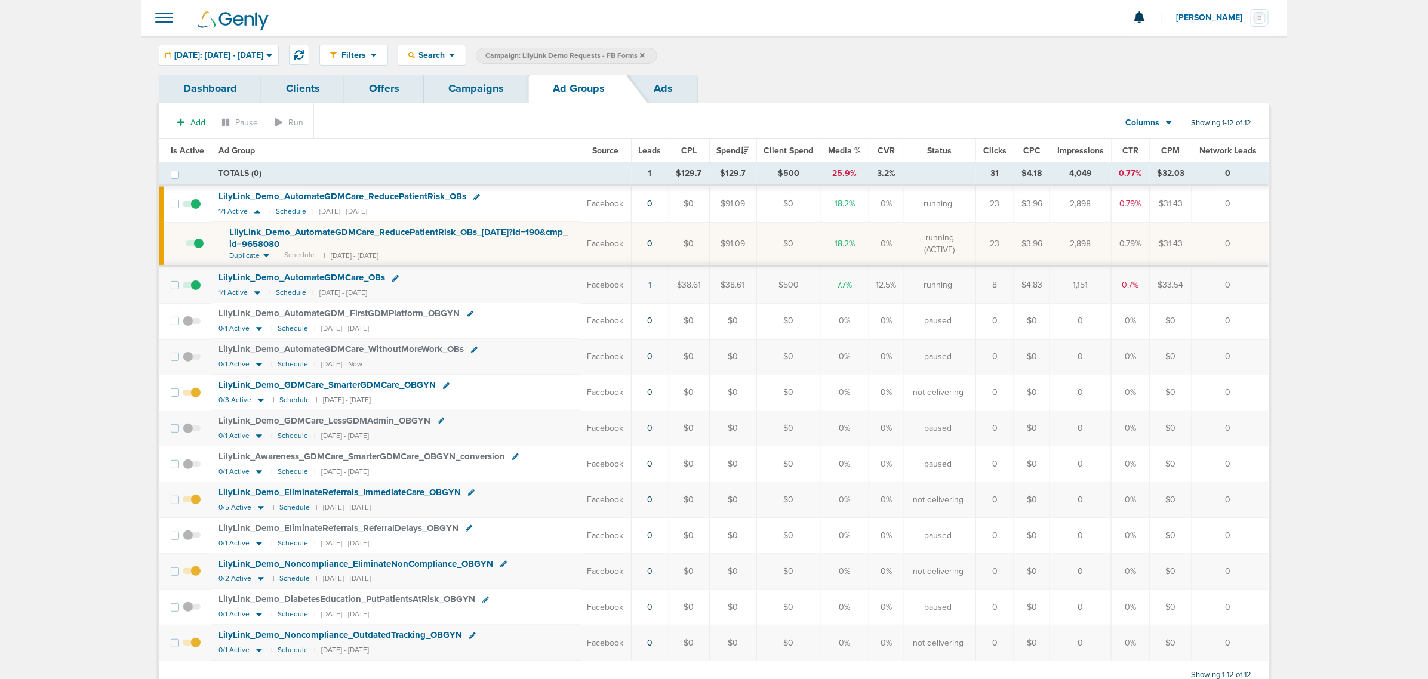
click at [437, 129] on section "Add Pause Run Columns Media Stats Sales Performance Custom Showing 1-12 of 12" at bounding box center [714, 125] width 1111 height 27
click at [475, 90] on link "Campaigns" at bounding box center [476, 89] width 104 height 28
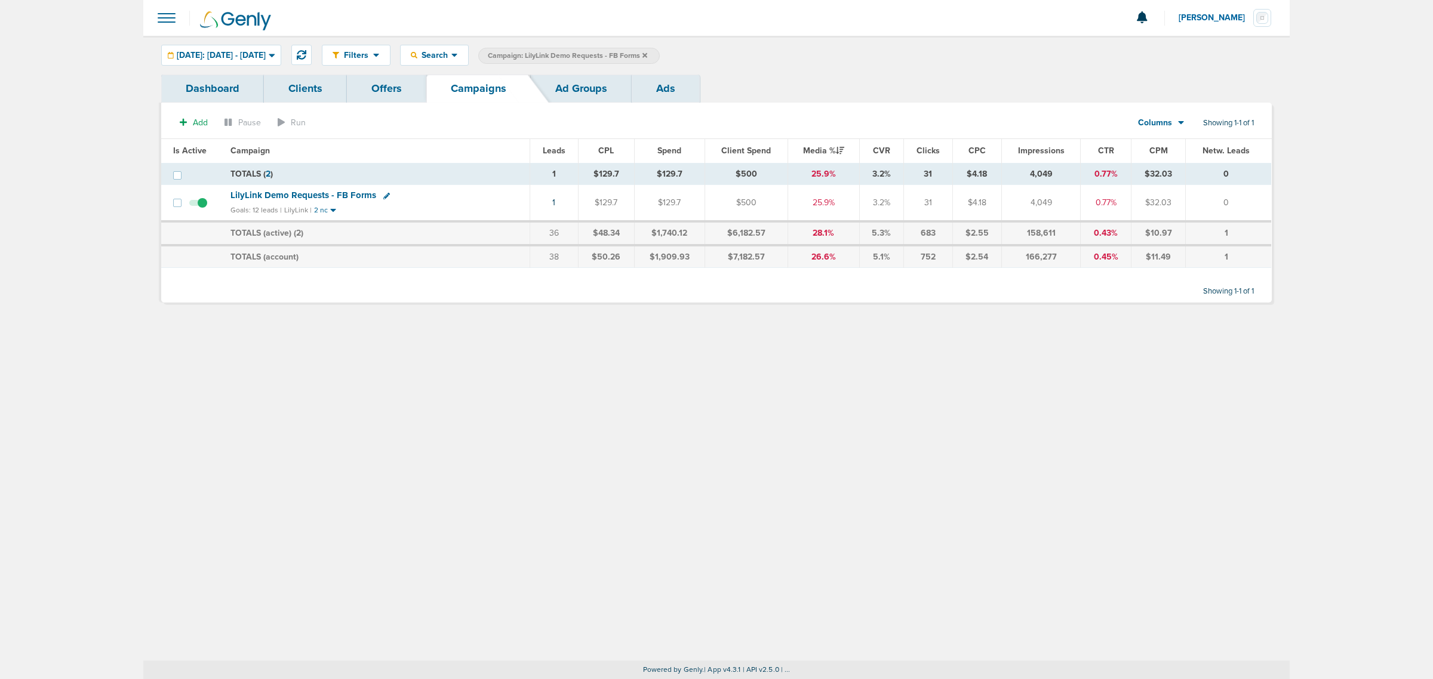
click at [647, 53] on icon at bounding box center [644, 55] width 5 height 5
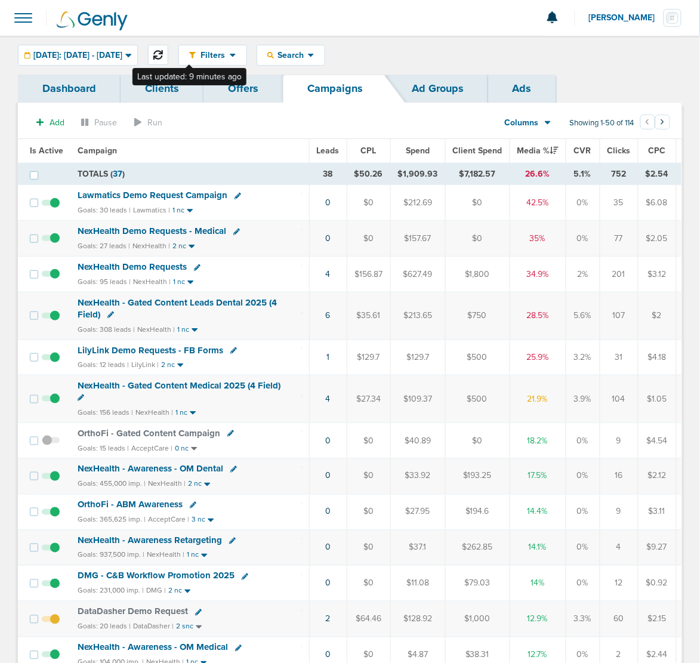
click at [163, 55] on icon at bounding box center [158, 55] width 10 height 10
click at [163, 57] on icon at bounding box center [158, 55] width 10 height 10
click at [192, 309] on span "NexHealth - Gated Content Leads Dental 2025 (4 Field)" at bounding box center [177, 308] width 199 height 23
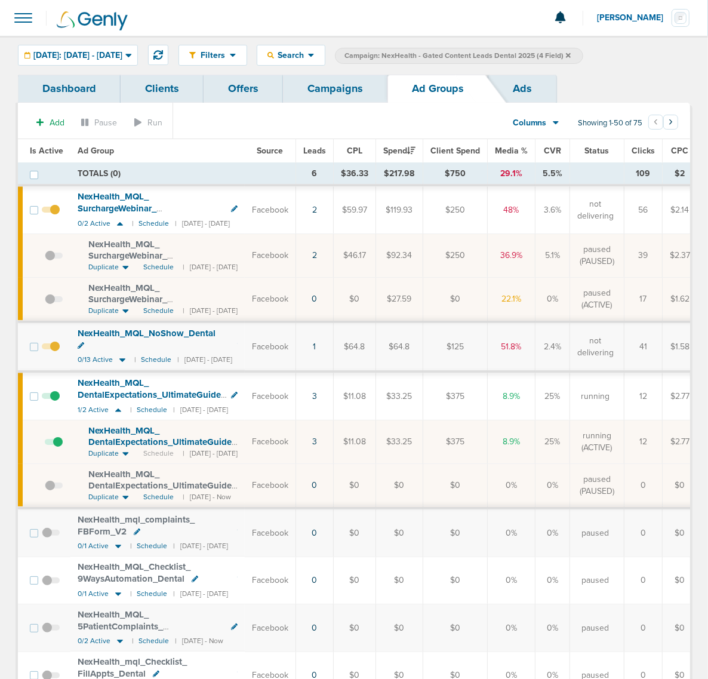
click at [350, 90] on link "Campaigns" at bounding box center [335, 89] width 104 height 28
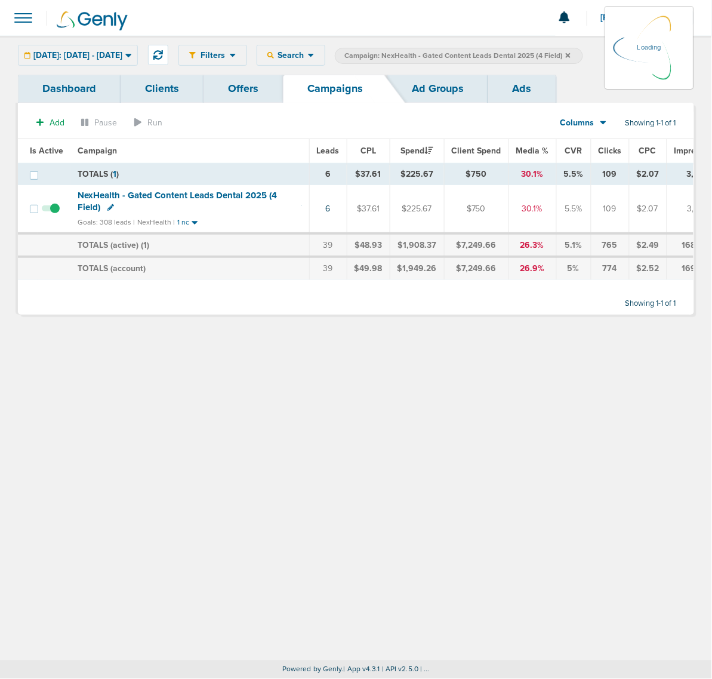
click at [571, 55] on icon at bounding box center [568, 55] width 5 height 5
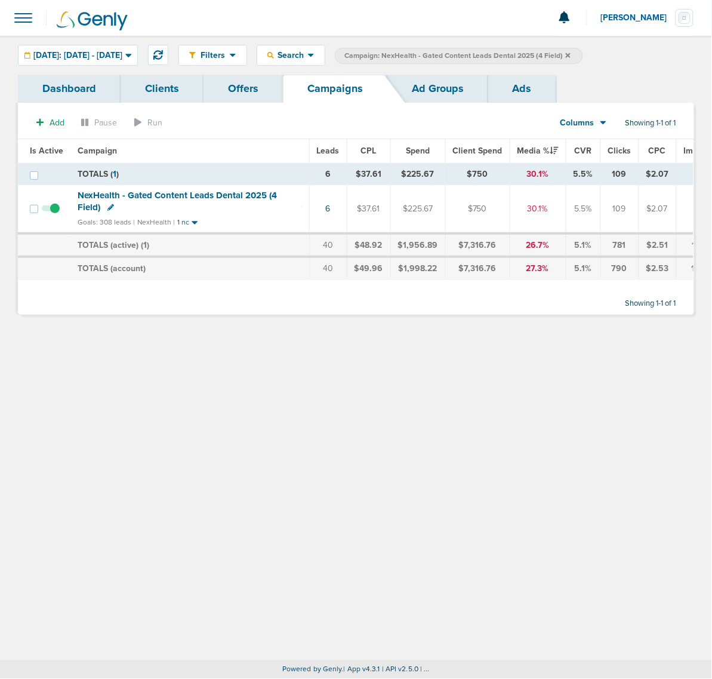
click at [571, 55] on icon at bounding box center [568, 55] width 5 height 5
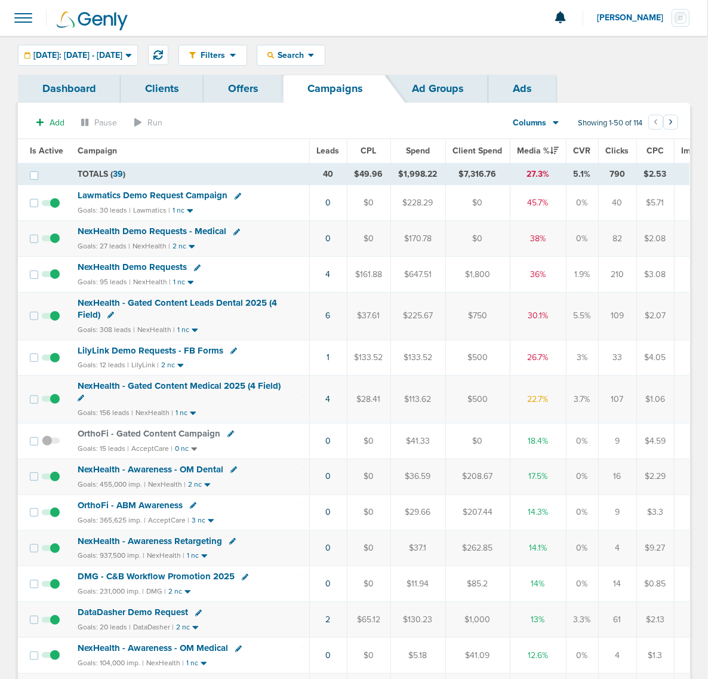
click at [199, 390] on span "NexHealth - Gated Content Medical 2025 (4 Field)" at bounding box center [179, 385] width 203 height 11
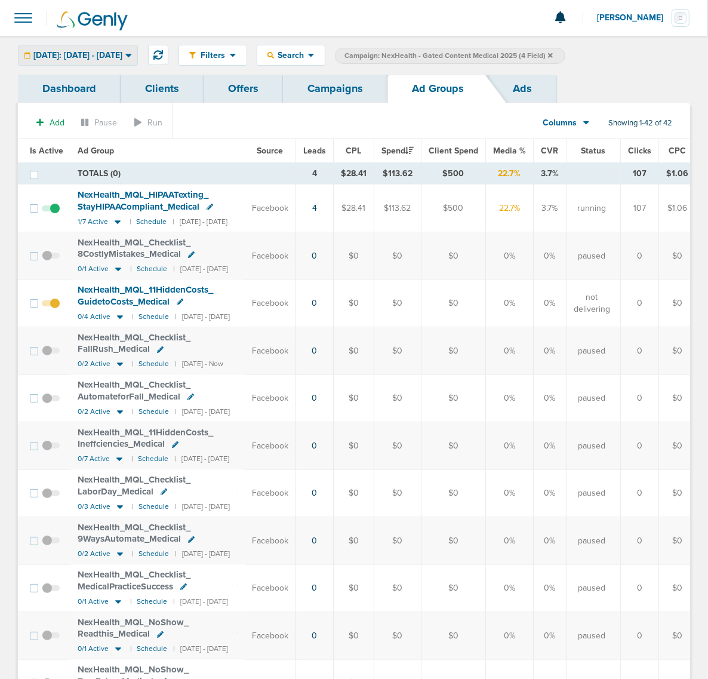
click at [111, 59] on span "Today: 10.08.2025 - 10.08.2025" at bounding box center [77, 55] width 89 height 8
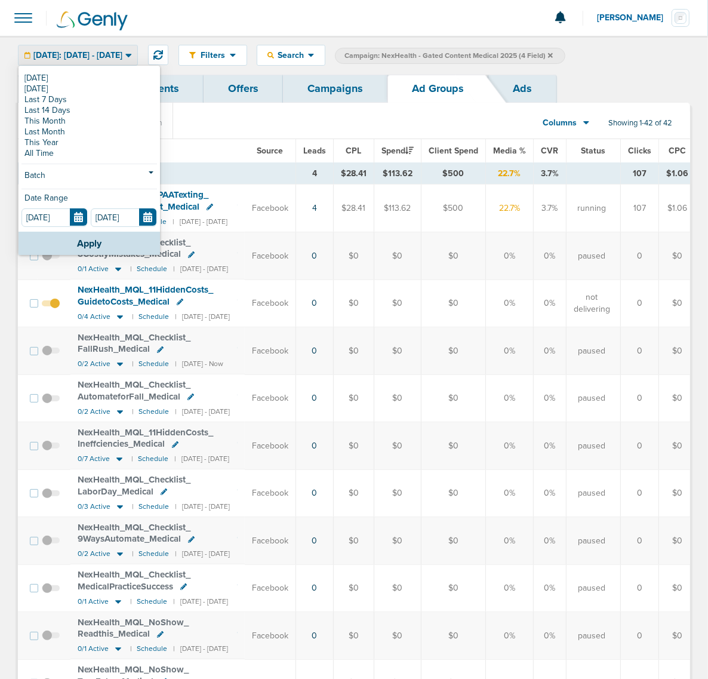
click at [612, 81] on div "Dashboard Clients Offers Campaigns Ad Groups Ads" at bounding box center [354, 89] width 672 height 28
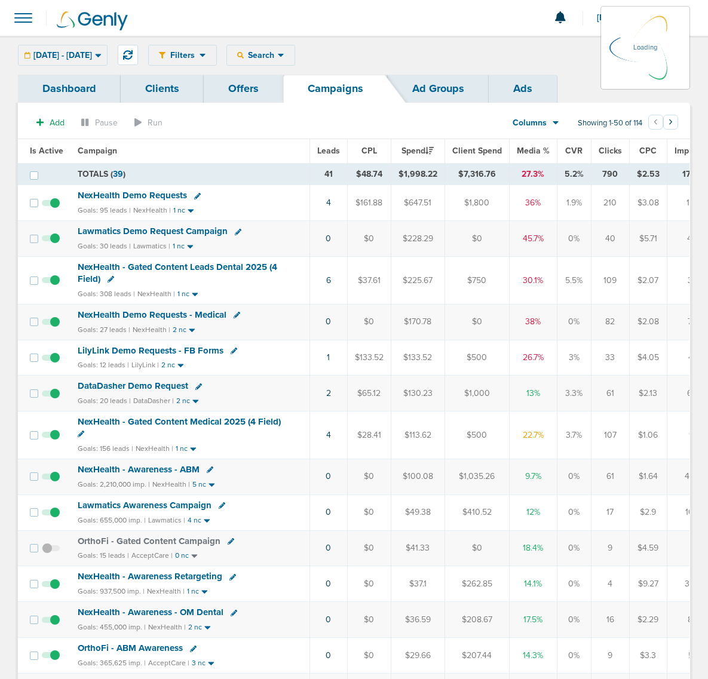
click at [276, 44] on div "Filters Active Only Settings Status Active Inactive Objectives MQL SQL Traffic …" at bounding box center [354, 55] width 708 height 39
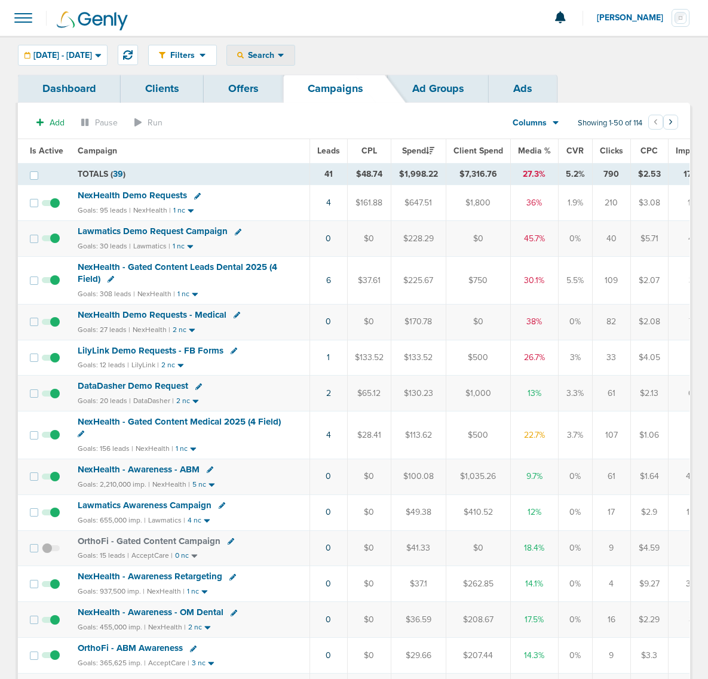
click at [294, 54] on div "Search" at bounding box center [260, 55] width 67 height 20
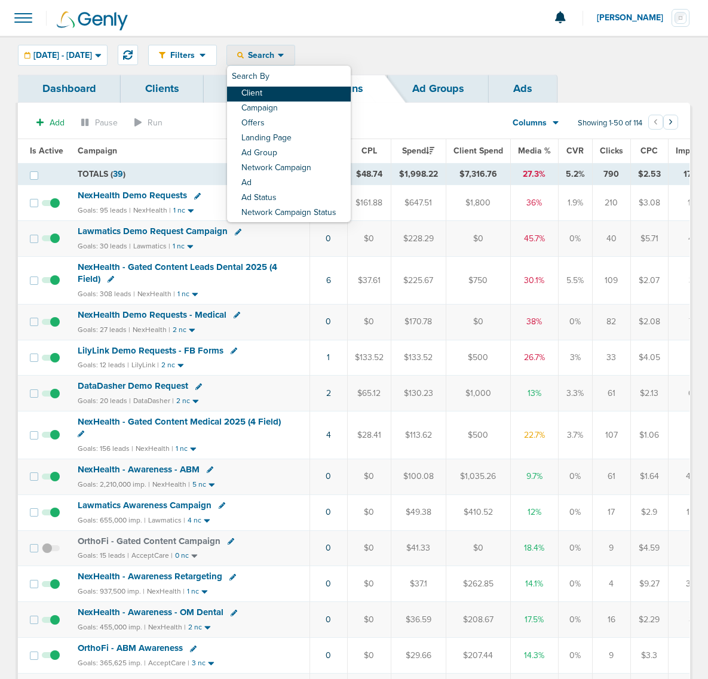
click at [293, 93] on link "Client" at bounding box center [289, 94] width 124 height 15
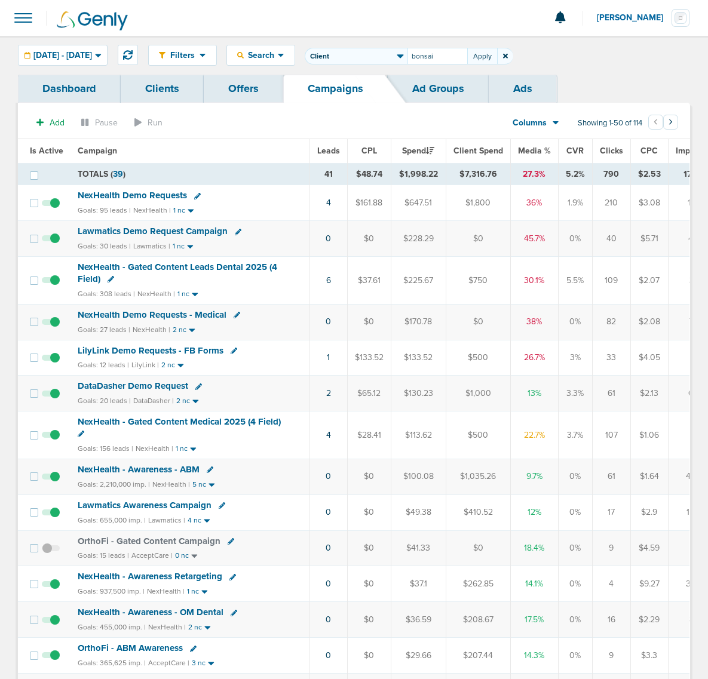
type input "bonsai"
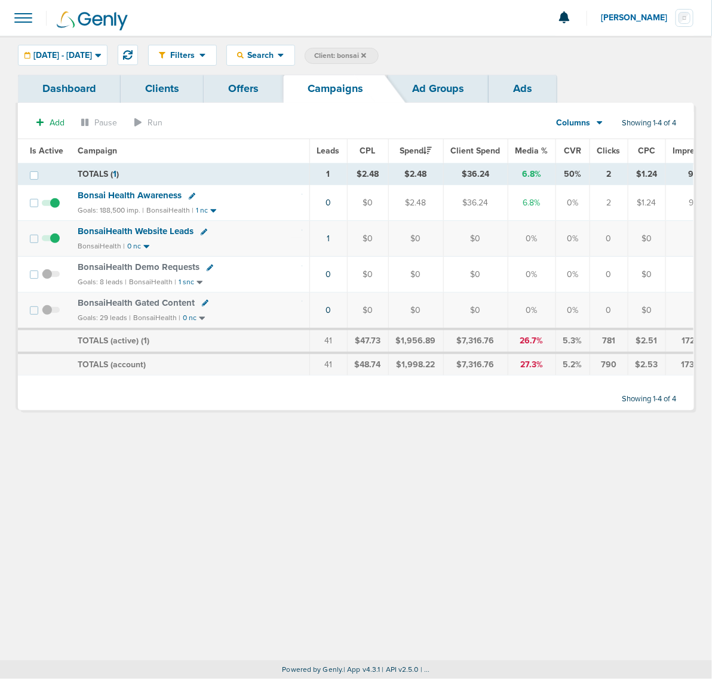
click at [148, 303] on span "BonsaiHealth Gated Content" at bounding box center [136, 302] width 117 height 11
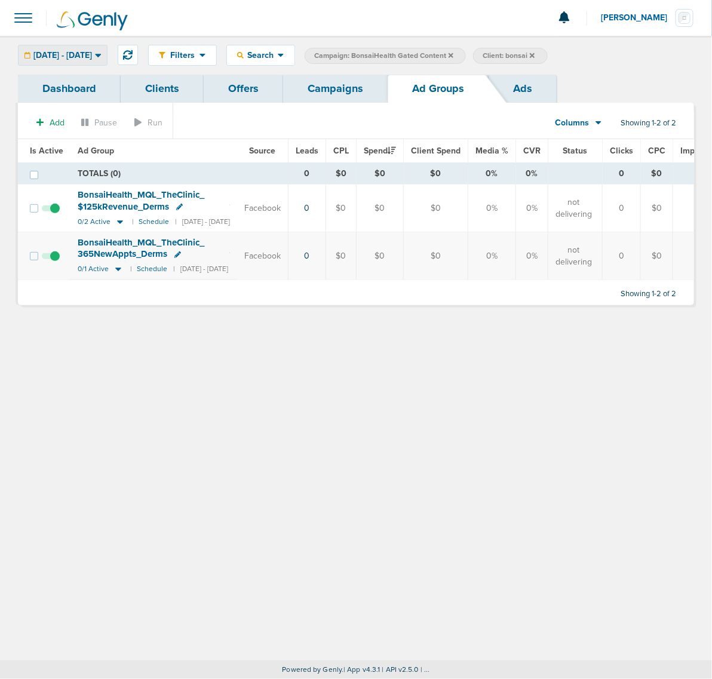
click at [75, 54] on span "[DATE] - [DATE]" at bounding box center [62, 55] width 59 height 8
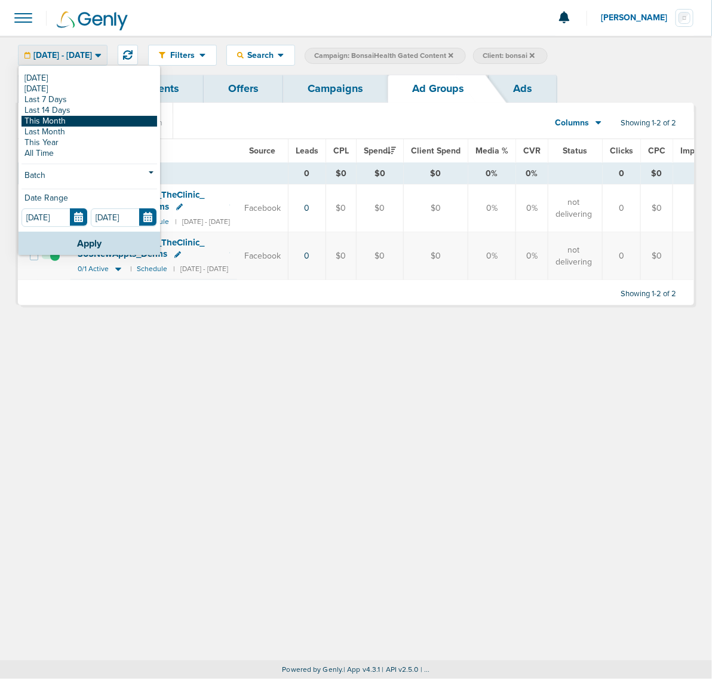
click at [76, 123] on link "This Month" at bounding box center [89, 121] width 136 height 11
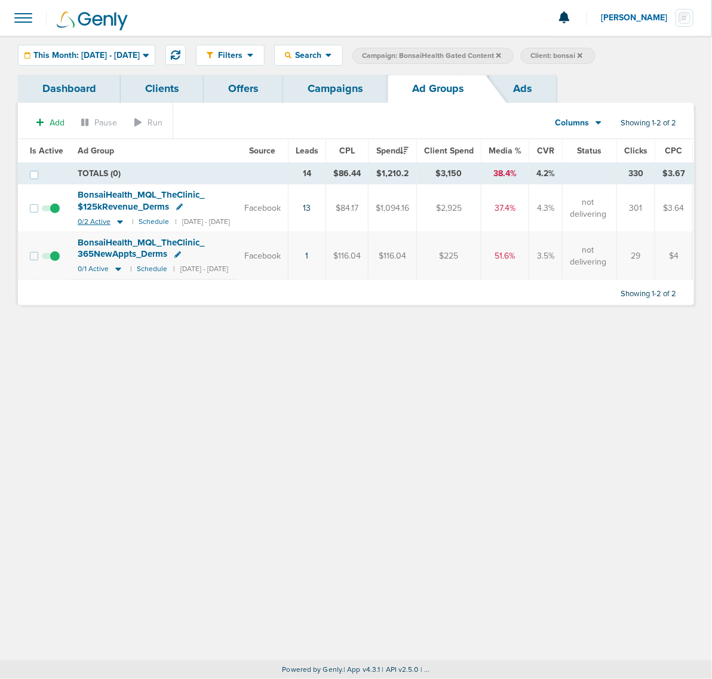
click at [119, 222] on icon at bounding box center [120, 222] width 6 height 4
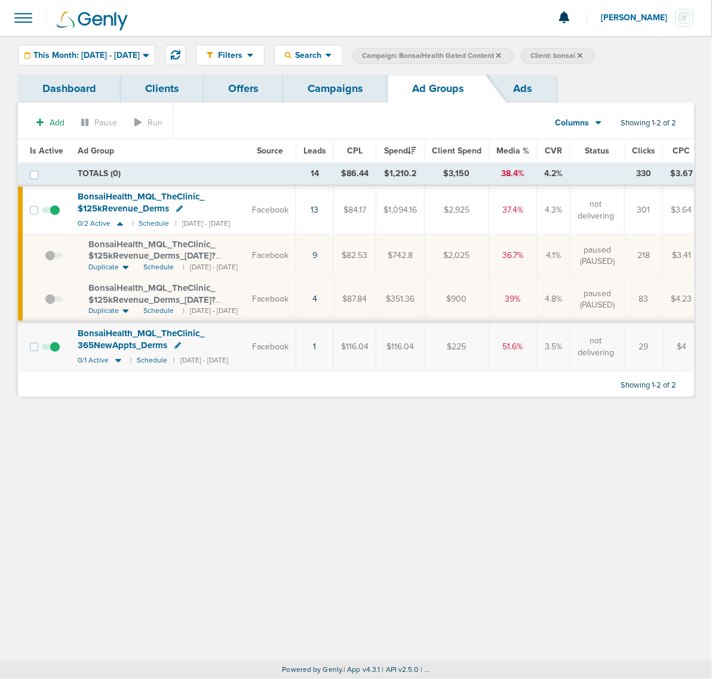
click at [529, 88] on link "Ads" at bounding box center [522, 89] width 68 height 28
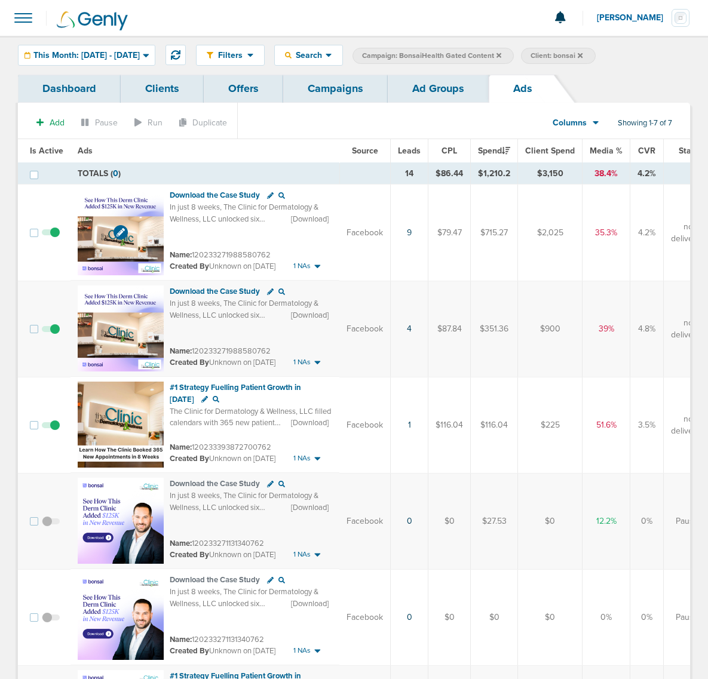
click at [138, 205] on img at bounding box center [121, 232] width 86 height 86
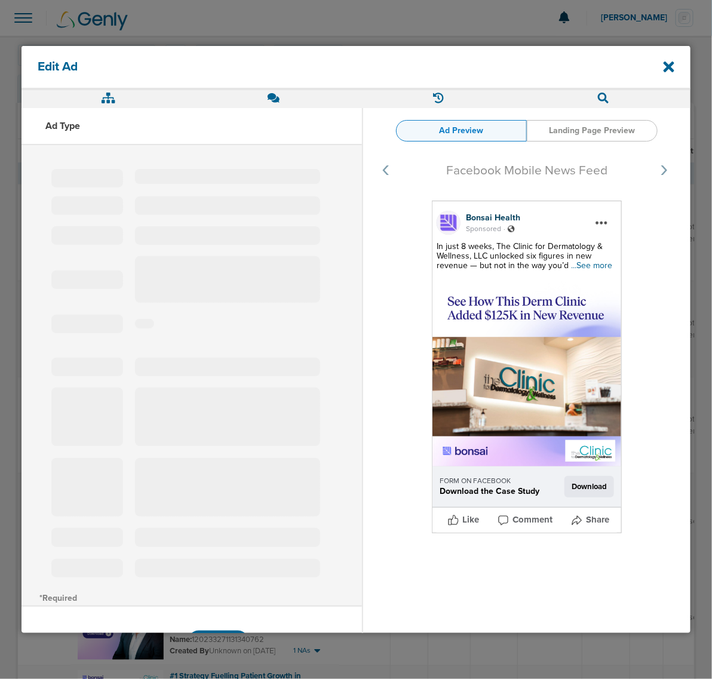
type input "120233271988580762"
type input "Download the Case Study"
type textarea "In just 8 weeks, The Clinic for Dermatology & Wellness, LLC unlocked six figure…"
select select "download"
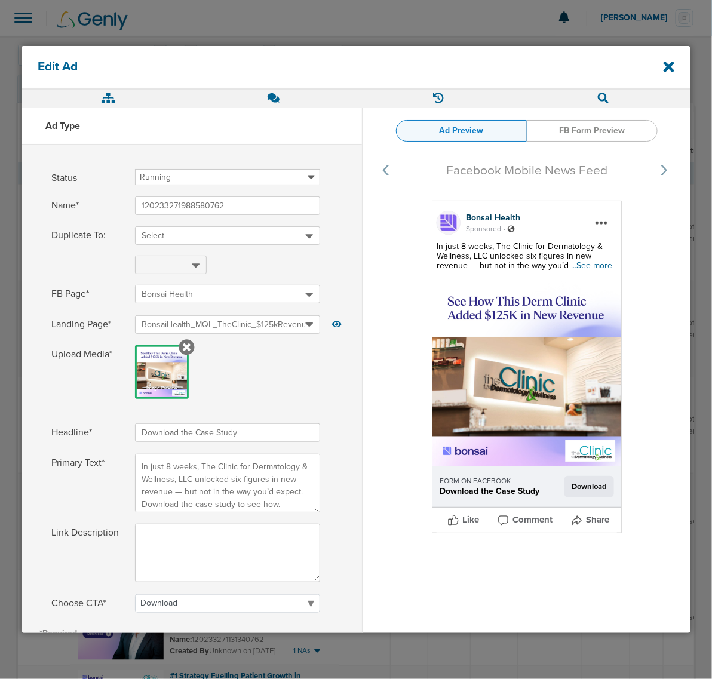
click at [582, 262] on span "...See more" at bounding box center [591, 265] width 41 height 10
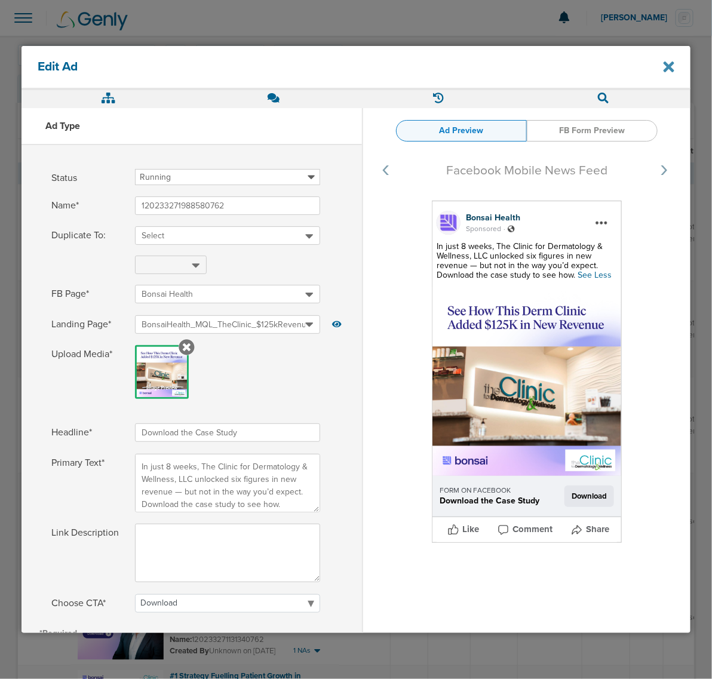
click at [669, 70] on icon at bounding box center [668, 67] width 11 height 16
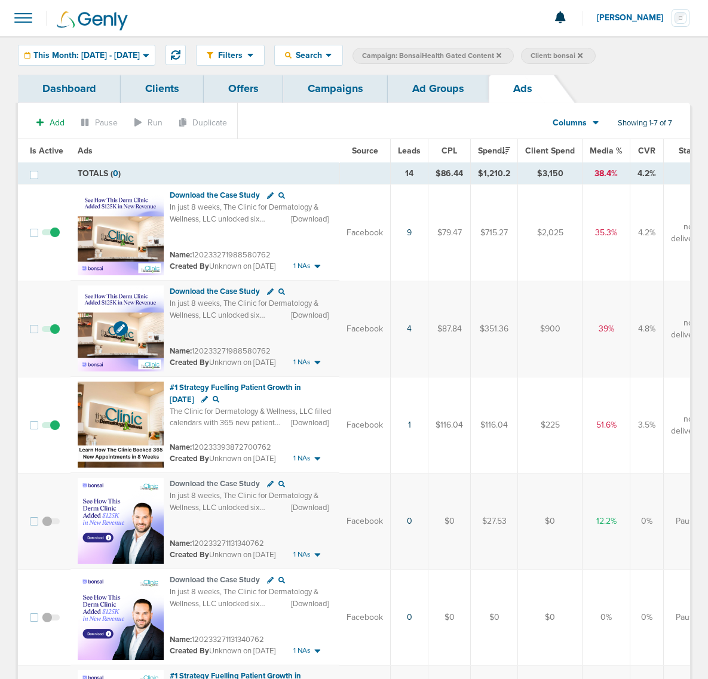
click at [122, 300] on img at bounding box center [121, 328] width 86 height 86
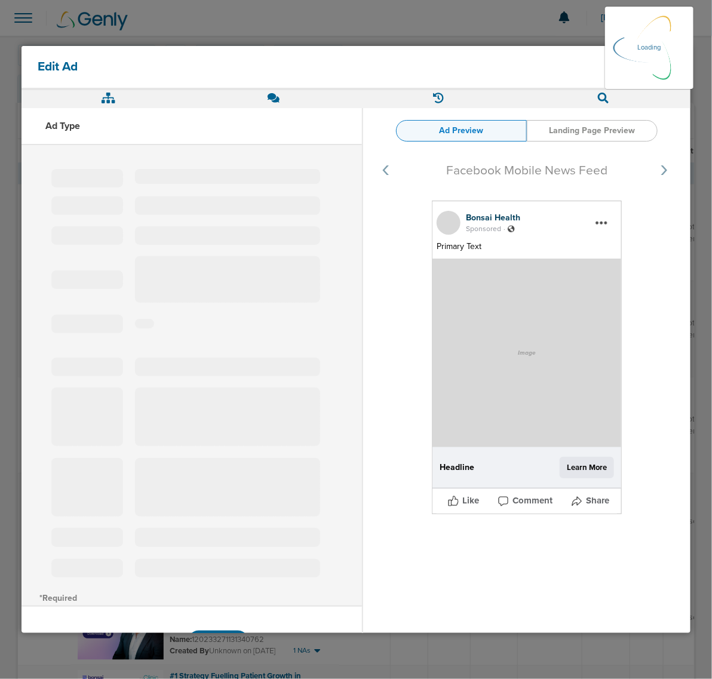
select select "learn_more"
type input "120233271988580762"
type input "Download the Case Study"
type textarea "In just 8 weeks, The Clinic for Dermatology & Wellness, LLC unlocked six figure…"
select select "download"
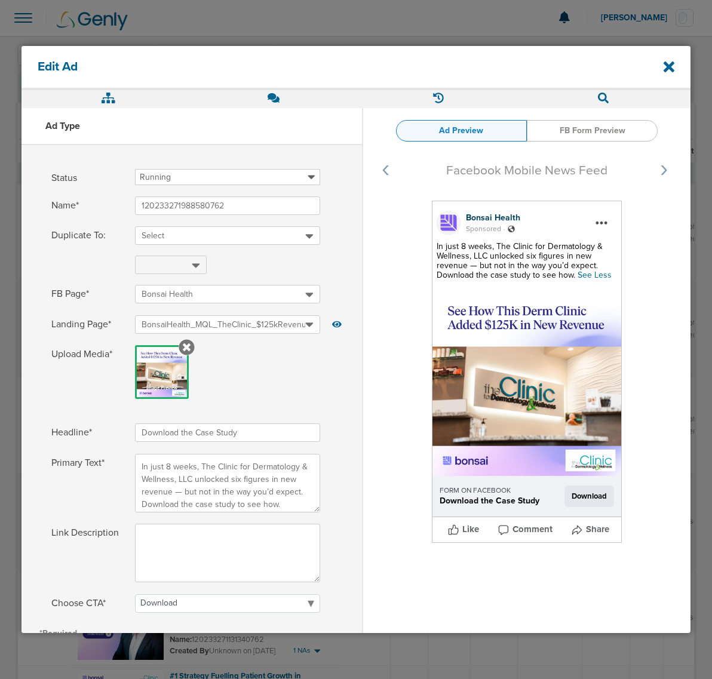
select select "download"
click at [673, 66] on icon at bounding box center [668, 67] width 11 height 16
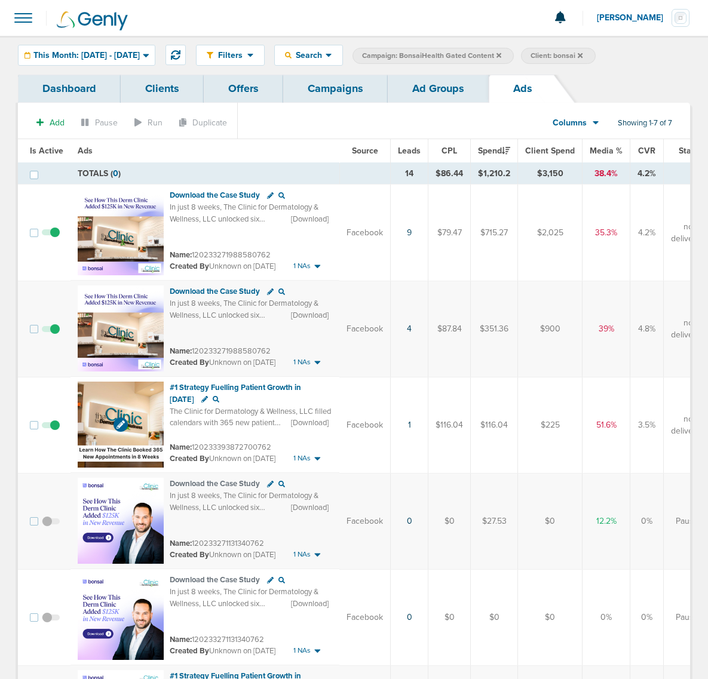
click at [122, 389] on img at bounding box center [121, 425] width 86 height 86
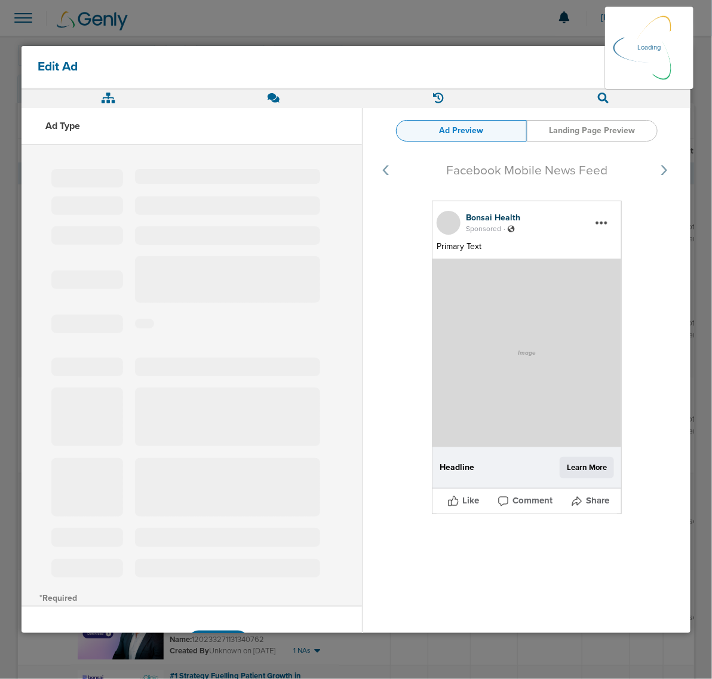
select select "learn_more"
type input "120233393872700762"
type input "#1 Strategy Fuelling Patient Growth in [DATE]"
type textarea "The Clinic for Dermatology & Wellness, LLC filled calendars with 365 new patien…"
select select "download"
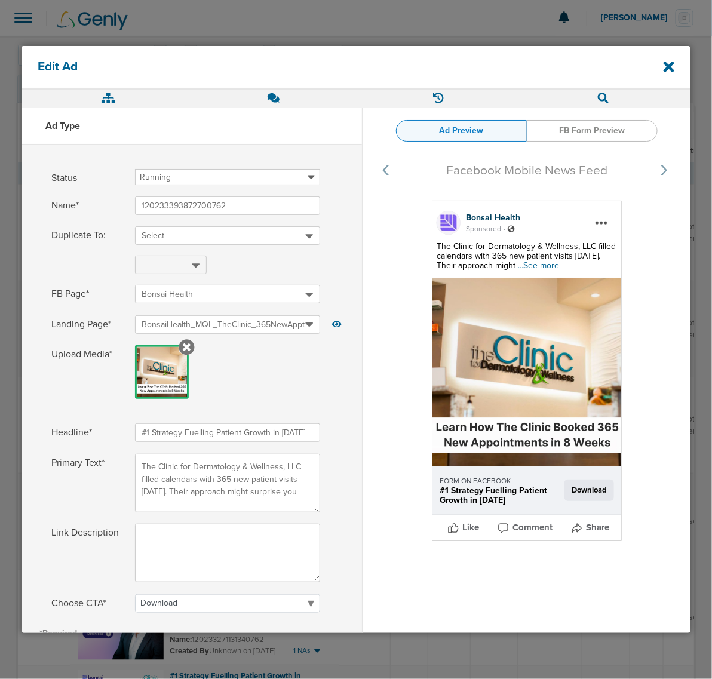
click at [541, 265] on span "...See more" at bounding box center [538, 265] width 41 height 10
